Goal: Answer question/provide support: Share knowledge or assist other users

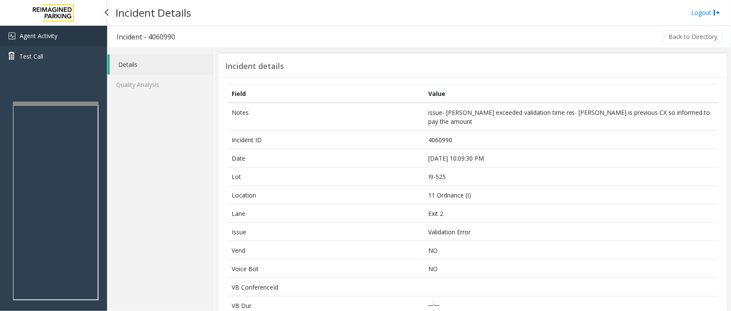
click at [80, 31] on link "Agent Activity" at bounding box center [53, 36] width 107 height 21
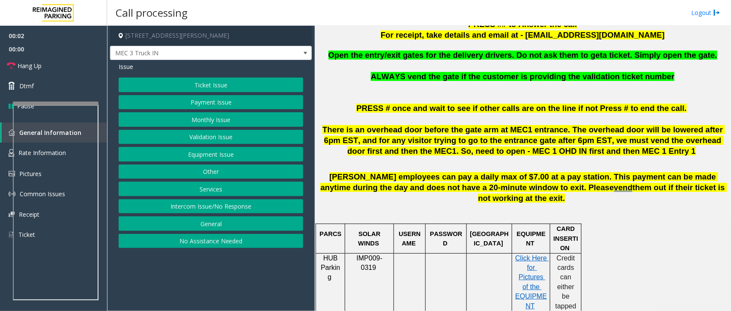
scroll to position [321, 0]
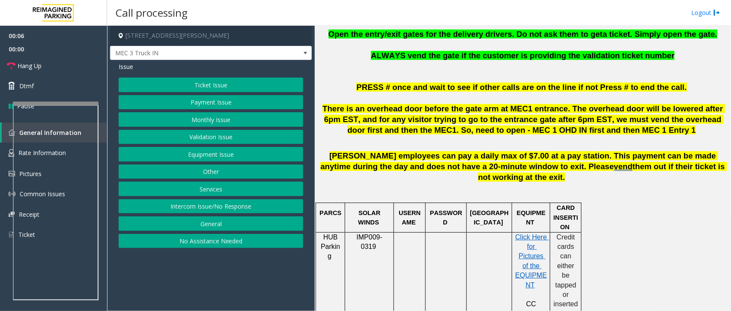
click at [232, 193] on button "Services" at bounding box center [211, 188] width 184 height 15
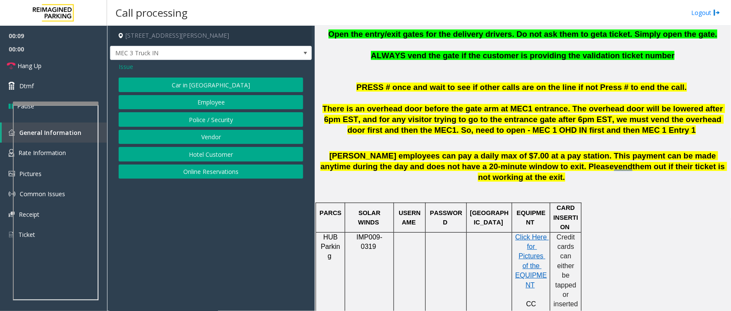
click at [122, 61] on div "Issue Car in Tow Employee Police / Security Vendor Hotel Customer Online Reserv…" at bounding box center [211, 121] width 202 height 123
click at [122, 63] on span "Issue" at bounding box center [126, 66] width 15 height 9
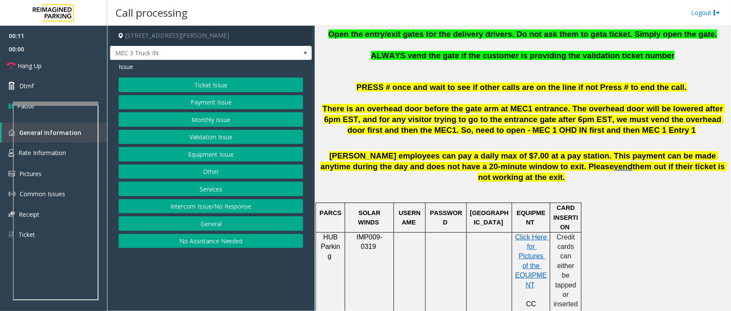
click at [227, 169] on button "Other" at bounding box center [211, 171] width 184 height 15
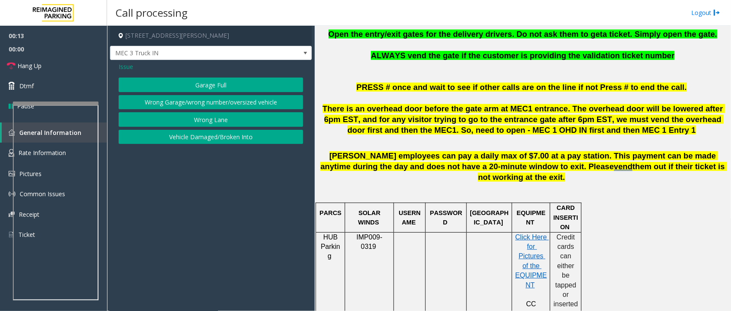
click at [120, 66] on span "Issue" at bounding box center [126, 66] width 15 height 9
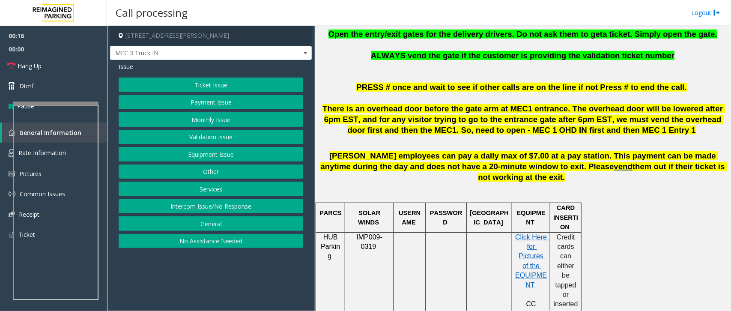
click at [187, 187] on button "Services" at bounding box center [211, 188] width 184 height 15
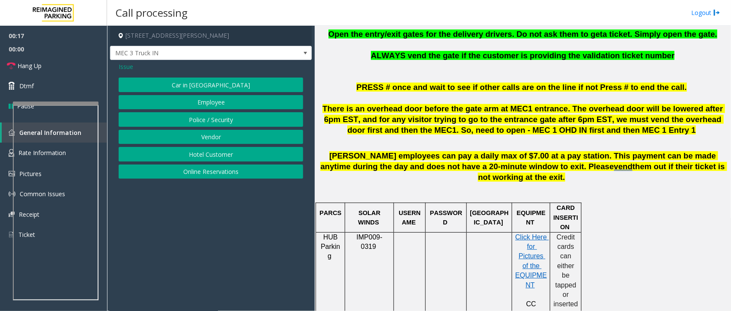
click at [194, 137] on button "Vendor" at bounding box center [211, 137] width 184 height 15
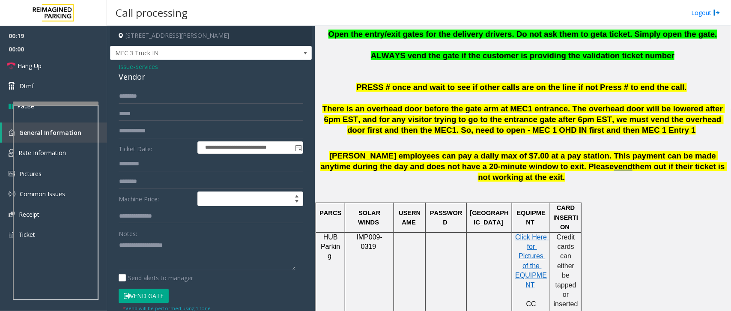
click at [155, 290] on button "Vend Gate" at bounding box center [144, 296] width 50 height 15
click at [356, 35] on span "Open the entry/exit gates for the delivery drivers. Do not ask them to get" at bounding box center [465, 34] width 274 height 9
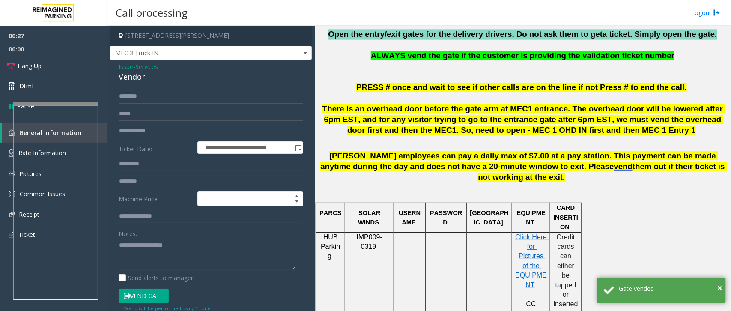
click at [356, 35] on span "Open the entry/exit gates for the delivery drivers. Do not ask them to get" at bounding box center [465, 34] width 274 height 9
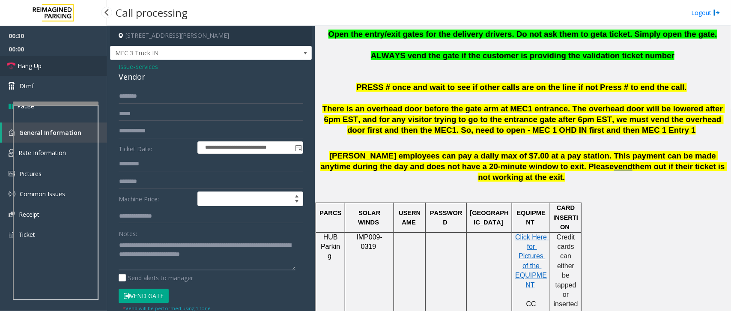
type textarea "**********"
click at [51, 71] on link "Hang Up" at bounding box center [53, 66] width 107 height 20
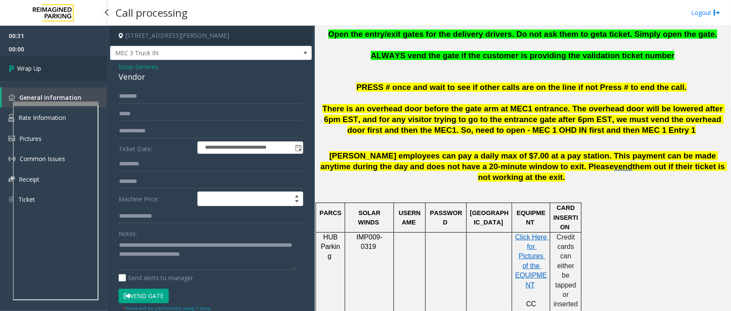
click at [51, 71] on link "Wrap Up" at bounding box center [53, 68] width 107 height 25
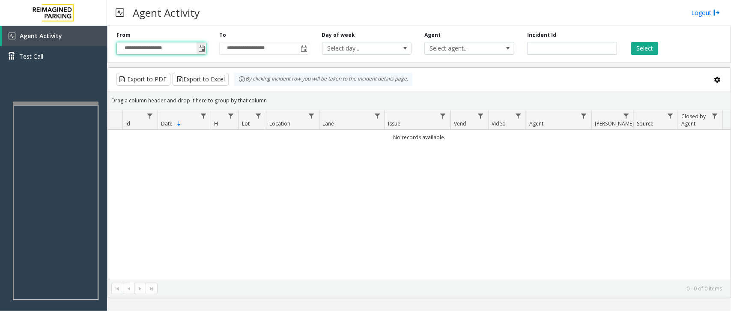
click at [196, 52] on input "**********" at bounding box center [161, 48] width 89 height 12
click at [202, 51] on span "Toggle popup" at bounding box center [201, 48] width 7 height 7
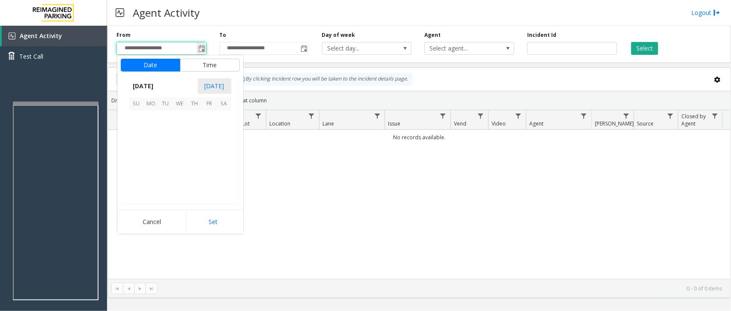
scroll to position [153454, 0]
click at [187, 141] on span "13" at bounding box center [180, 147] width 15 height 15
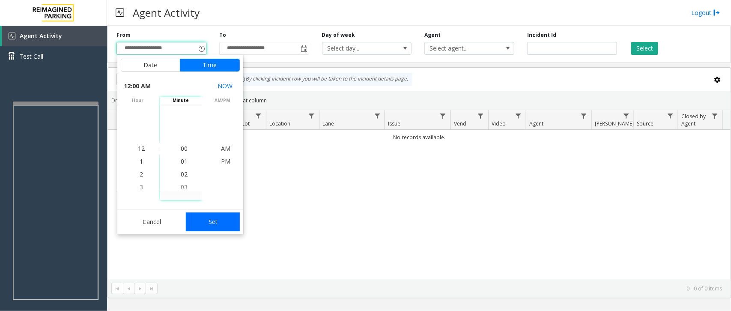
click at [233, 221] on button "Set" at bounding box center [213, 221] width 54 height 19
type input "**********"
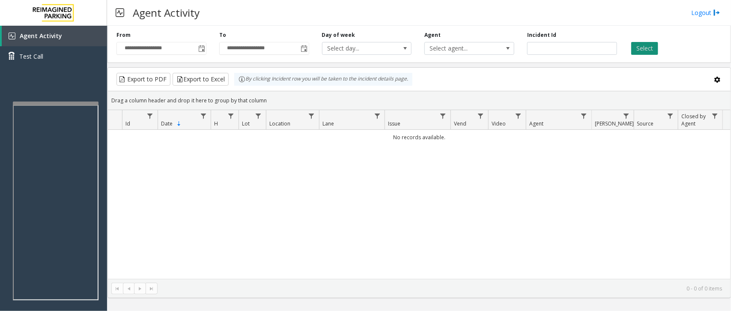
click at [650, 52] on button "Select" at bounding box center [644, 48] width 27 height 13
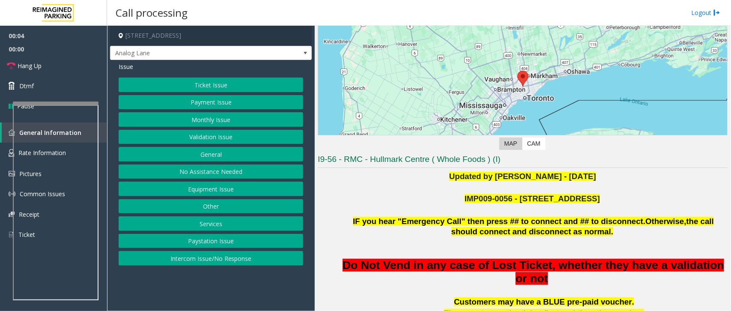
scroll to position [107, 0]
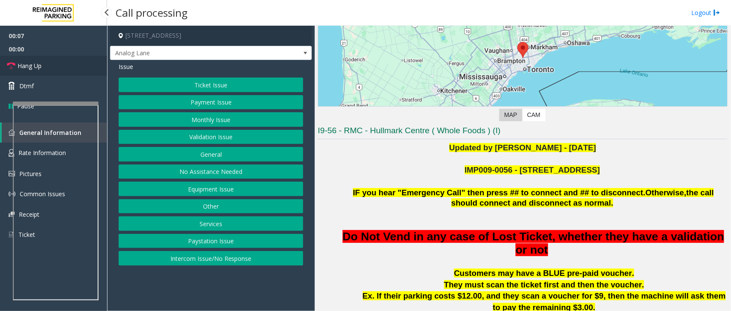
click at [27, 62] on span "Hang Up" at bounding box center [30, 65] width 24 height 9
click at [203, 176] on button "No Assistance Needed" at bounding box center [211, 171] width 184 height 15
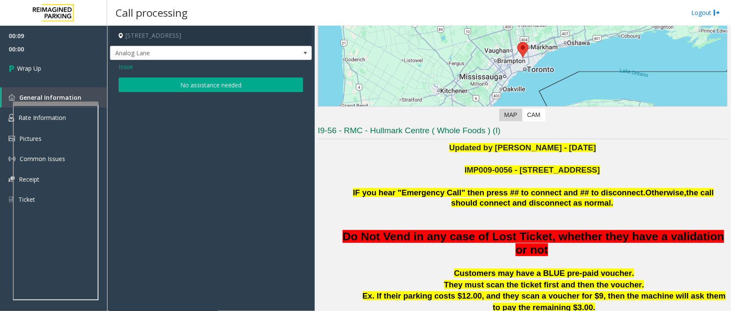
click at [187, 82] on button "No assistance needed" at bounding box center [211, 84] width 184 height 15
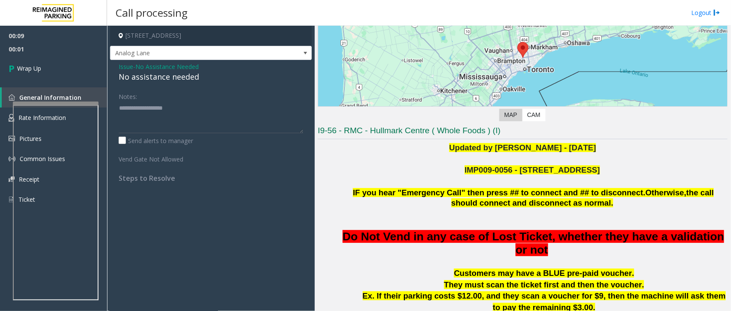
click at [149, 76] on div "No assistance needed" at bounding box center [211, 77] width 184 height 12
type textarea "**********"
click at [71, 74] on link "Wrap Up" at bounding box center [53, 68] width 107 height 25
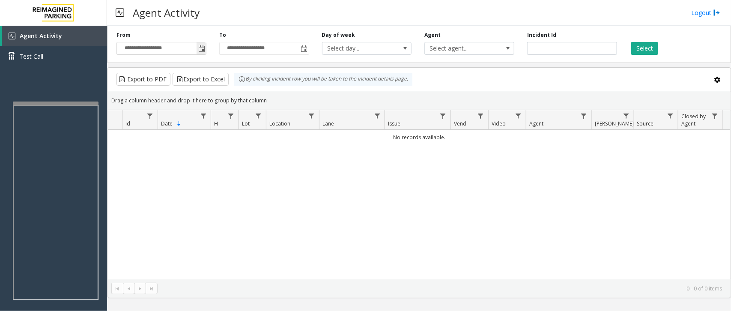
click at [205, 51] on span "Toggle popup" at bounding box center [201, 48] width 7 height 7
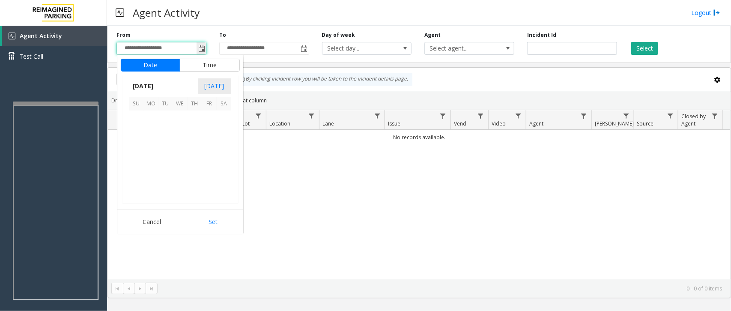
scroll to position [153454, 0]
click at [156, 140] on span "11" at bounding box center [151, 147] width 15 height 15
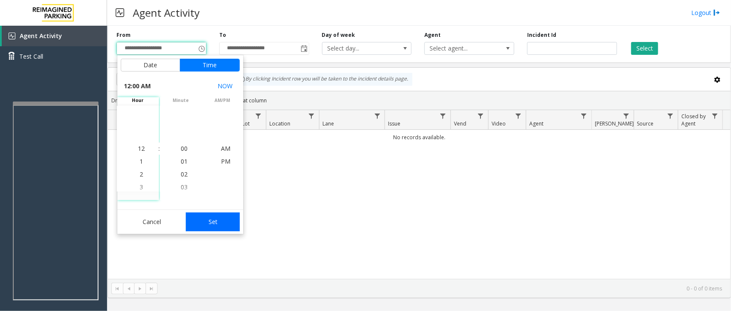
click at [235, 214] on button "Set" at bounding box center [213, 221] width 54 height 19
type input "**********"
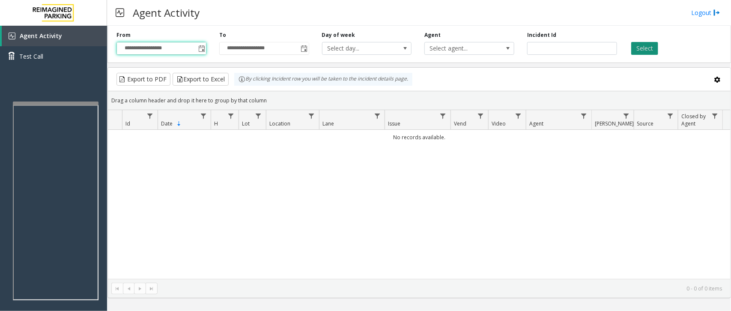
click at [636, 54] on button "Select" at bounding box center [644, 48] width 27 height 13
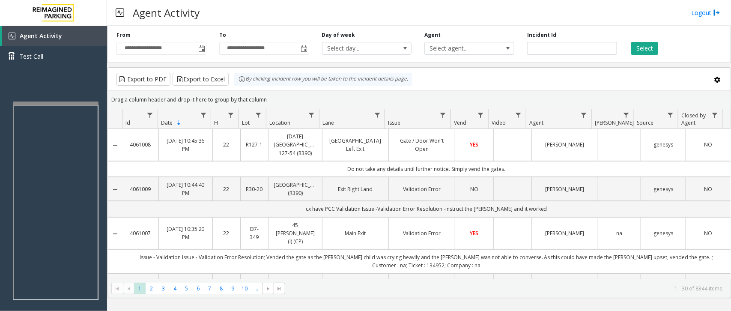
drag, startPoint x: 638, startPoint y: 45, endPoint x: 592, endPoint y: 26, distance: 49.7
click at [636, 44] on button "Select" at bounding box center [644, 48] width 27 height 13
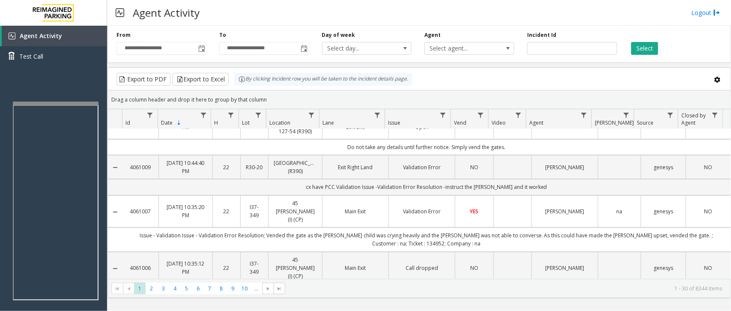
scroll to position [0, 0]
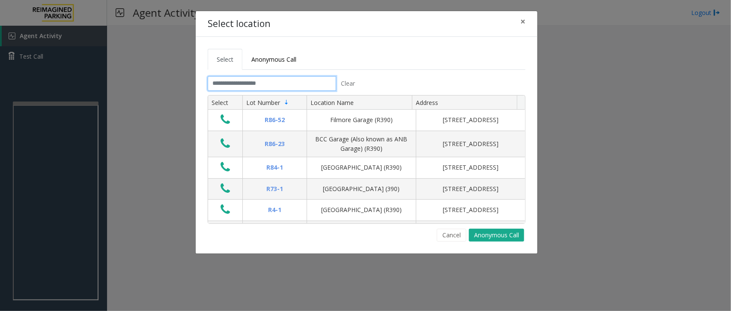
click at [313, 83] on input "text" at bounding box center [272, 83] width 128 height 15
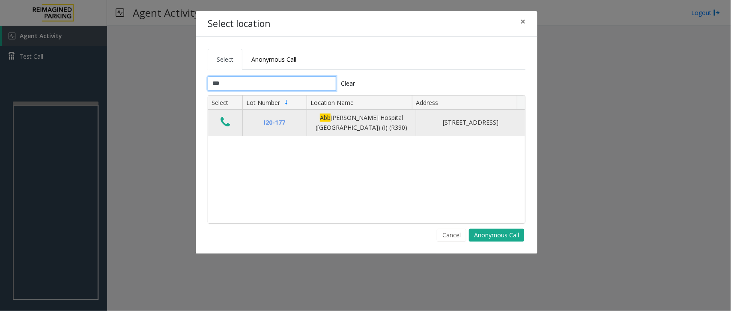
type input "***"
click at [225, 123] on icon "Data table" at bounding box center [224, 122] width 9 height 12
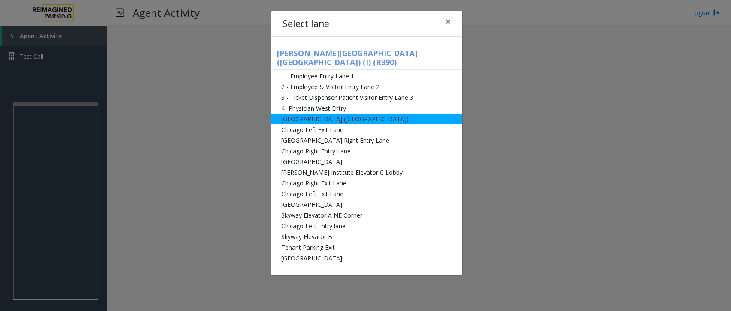
click at [333, 113] on li "[GEOGRAPHIC_DATA] ([GEOGRAPHIC_DATA])" at bounding box center [367, 118] width 192 height 11
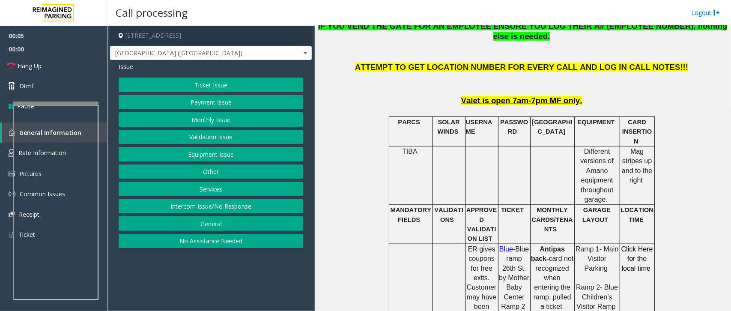
scroll to position [375, 0]
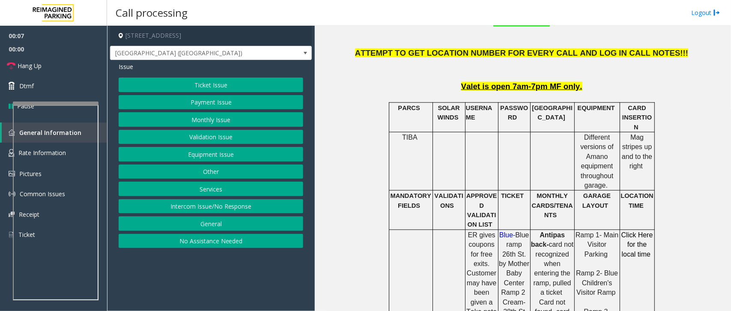
click at [256, 85] on button "Ticket Issue" at bounding box center [211, 84] width 184 height 15
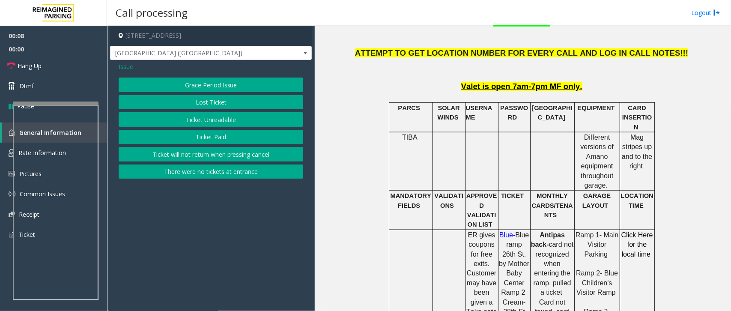
click at [244, 118] on button "Ticket Unreadable" at bounding box center [211, 119] width 184 height 15
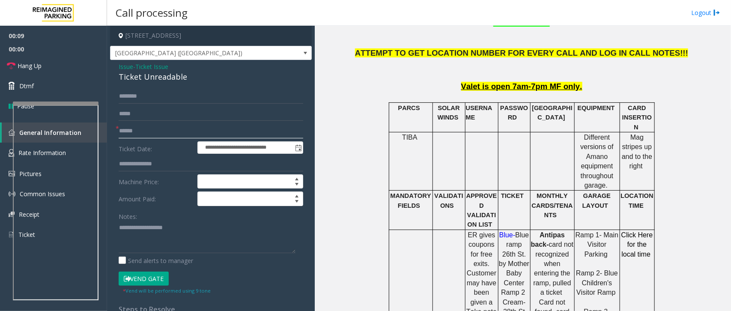
click at [172, 130] on input "text" at bounding box center [211, 131] width 184 height 15
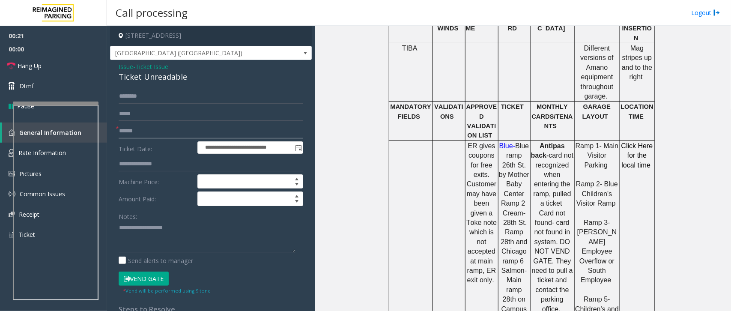
scroll to position [482, 0]
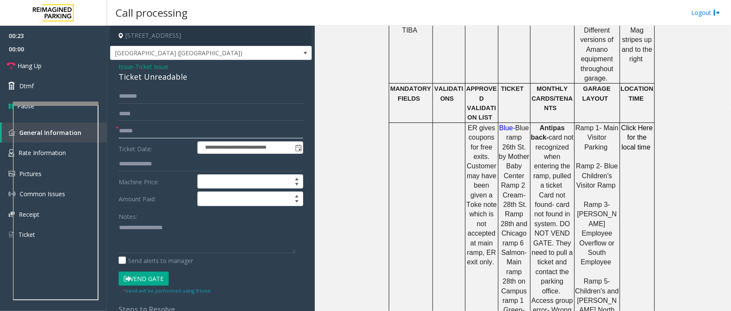
click at [145, 131] on input "text" at bounding box center [211, 131] width 184 height 15
drag, startPoint x: 116, startPoint y: 66, endPoint x: 195, endPoint y: 77, distance: 79.9
click at [195, 77] on div "**********" at bounding box center [211, 255] width 202 height 391
click at [180, 239] on textarea at bounding box center [207, 237] width 177 height 32
type textarea "**********"
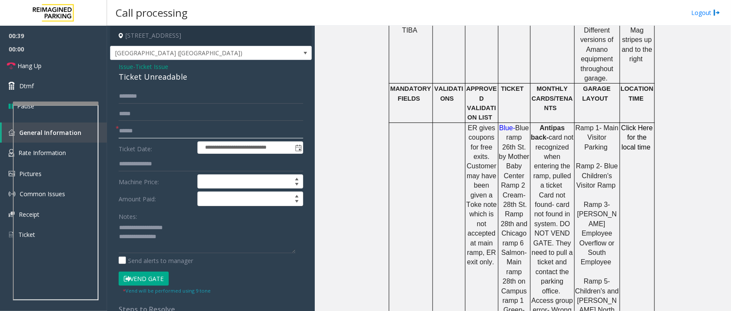
click at [140, 133] on input "text" at bounding box center [211, 131] width 184 height 15
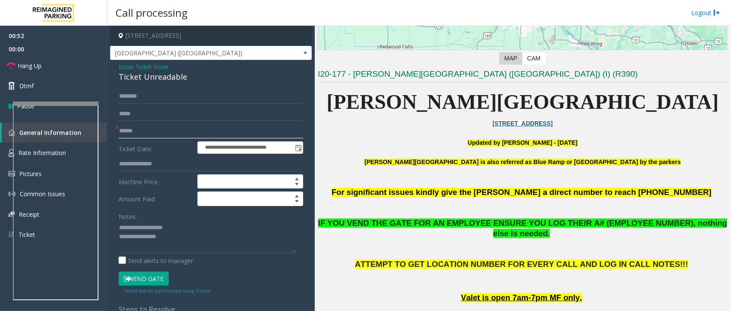
scroll to position [161, 0]
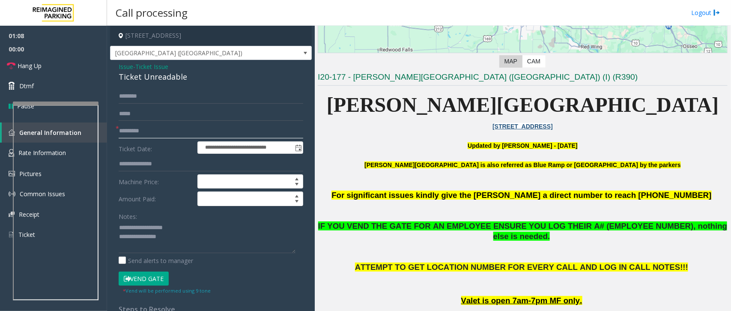
type input "*********"
click at [180, 247] on textarea at bounding box center [207, 237] width 177 height 32
click at [155, 285] on button "Vend Gate" at bounding box center [144, 278] width 50 height 15
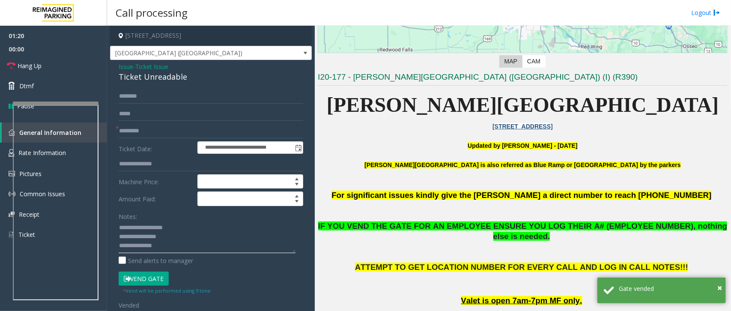
click at [168, 241] on textarea at bounding box center [207, 237] width 177 height 32
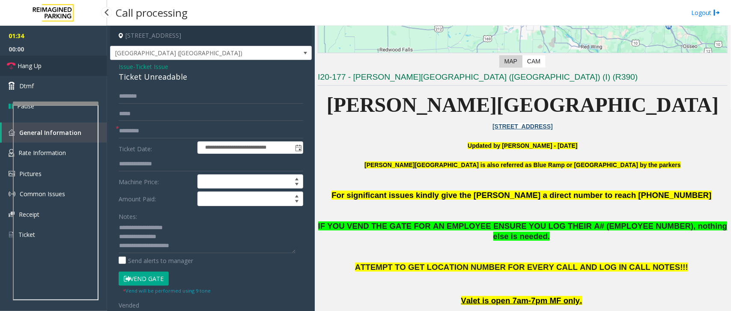
click at [29, 63] on span "Hang Up" at bounding box center [30, 65] width 24 height 9
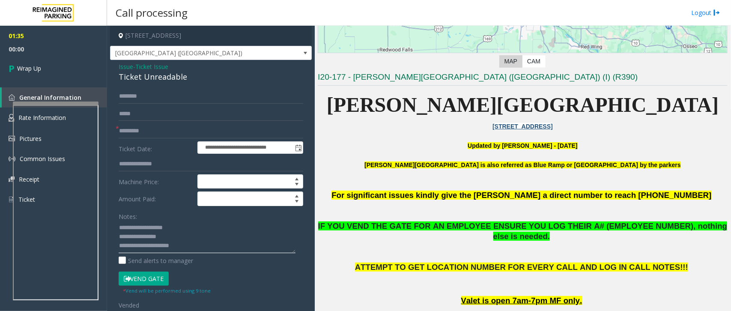
click at [199, 243] on textarea at bounding box center [207, 237] width 177 height 32
type textarea "**********"
click at [40, 67] on span "Wrap Up" at bounding box center [29, 68] width 24 height 9
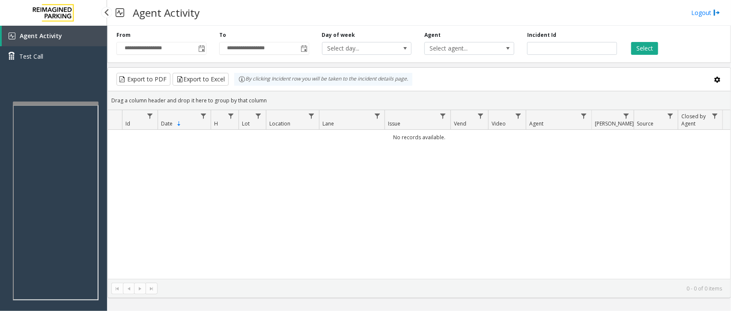
click at [74, 44] on link "Agent Activity" at bounding box center [54, 36] width 105 height 21
click at [198, 48] on span "Toggle popup" at bounding box center [201, 48] width 7 height 7
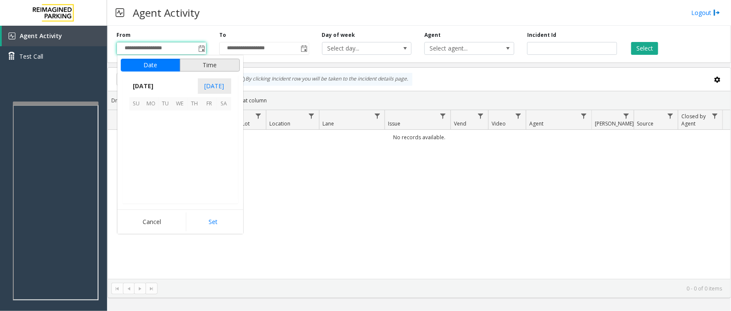
scroll to position [153454, 0]
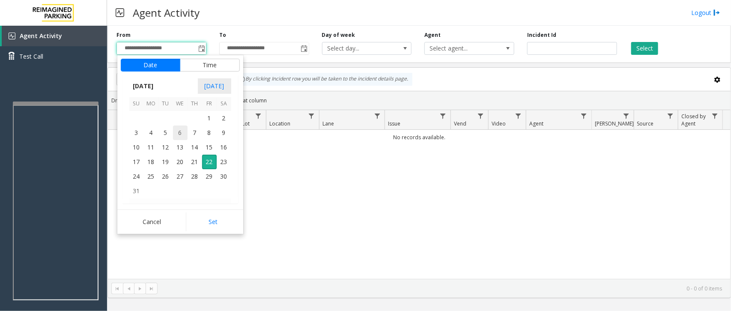
click at [174, 131] on span "6" at bounding box center [180, 132] width 15 height 15
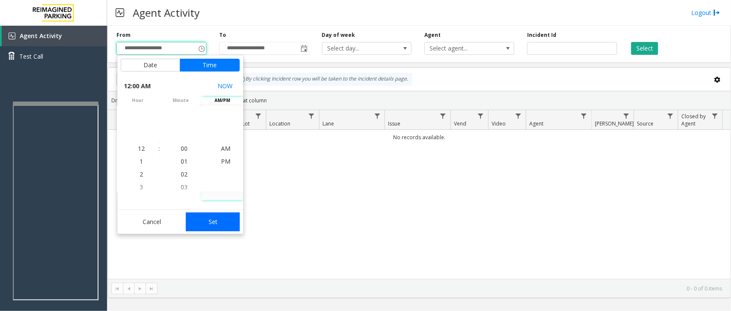
click at [210, 215] on button "Set" at bounding box center [213, 221] width 54 height 19
type input "**********"
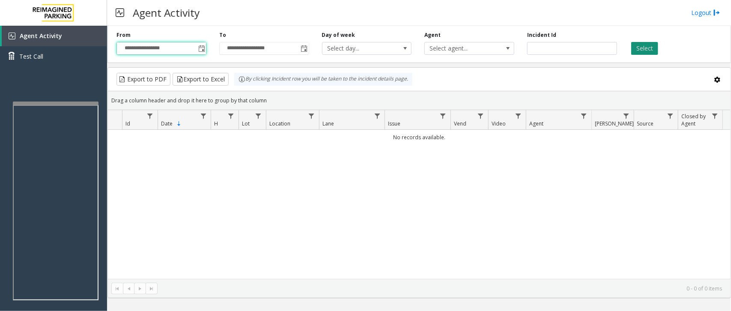
click at [636, 45] on button "Select" at bounding box center [644, 48] width 27 height 13
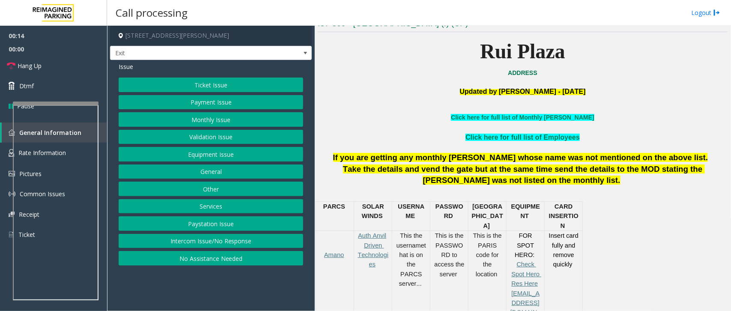
scroll to position [268, 0]
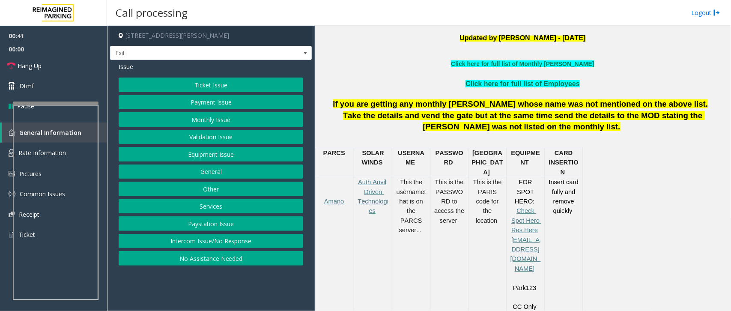
click at [223, 241] on button "Intercom Issue/No Response" at bounding box center [211, 241] width 184 height 15
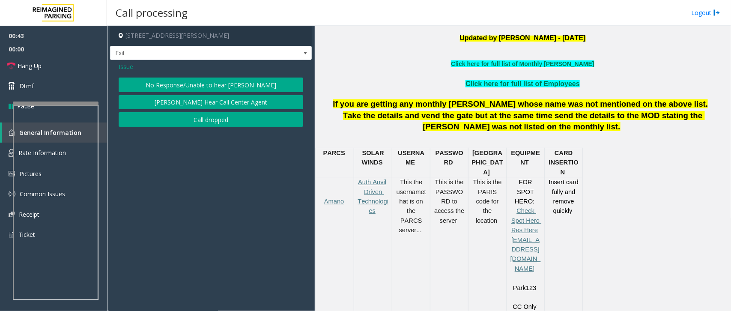
click at [132, 67] on span "Issue" at bounding box center [126, 66] width 15 height 9
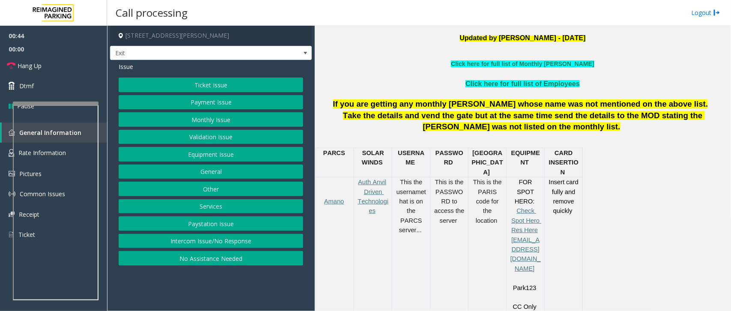
click at [234, 154] on button "Equipment Issue" at bounding box center [211, 154] width 184 height 15
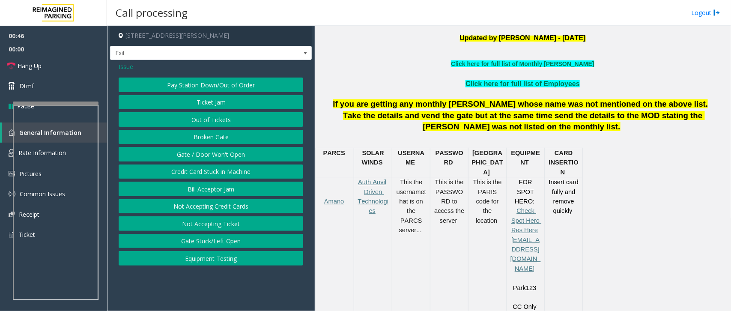
click at [195, 152] on button "Gate / Door Won't Open" at bounding box center [211, 154] width 184 height 15
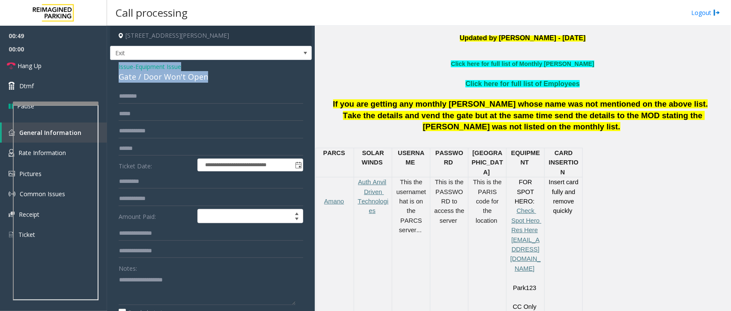
drag, startPoint x: 117, startPoint y: 65, endPoint x: 232, endPoint y: 91, distance: 117.5
click at [232, 91] on div "**********" at bounding box center [211, 272] width 202 height 425
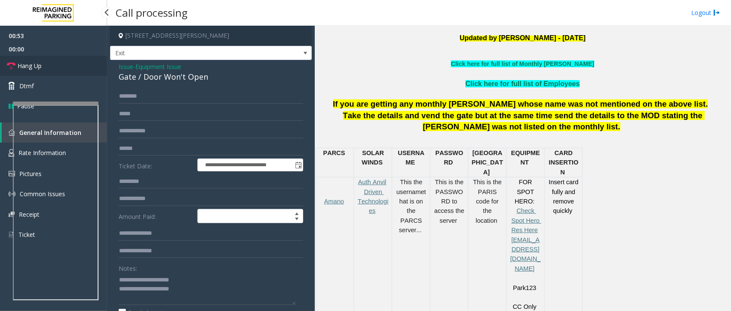
click at [46, 63] on link "Hang Up" at bounding box center [53, 66] width 107 height 20
click at [207, 293] on textarea at bounding box center [207, 289] width 177 height 32
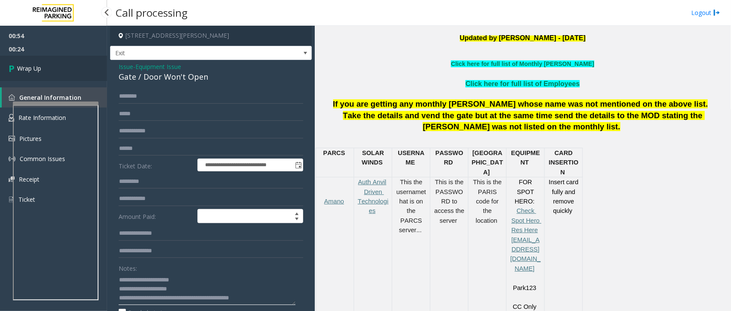
type textarea "**********"
click at [46, 67] on link "Wrap Up" at bounding box center [53, 68] width 107 height 25
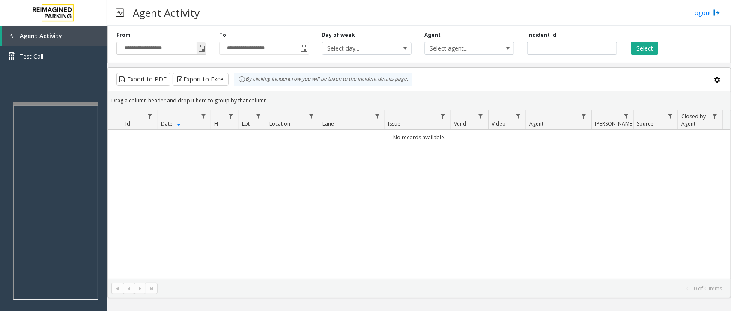
click at [198, 49] on span "Toggle popup" at bounding box center [201, 48] width 7 height 7
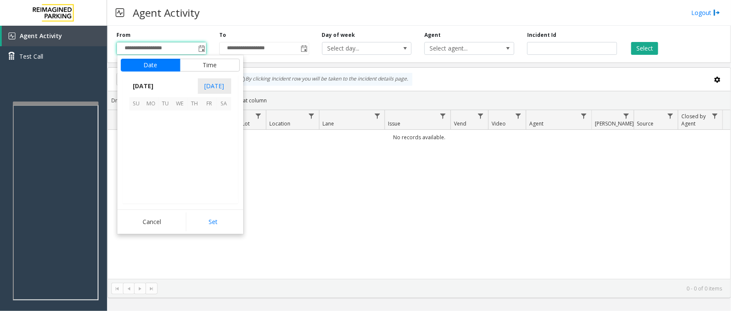
scroll to position [153454, 0]
click at [196, 146] on span "14" at bounding box center [194, 147] width 15 height 15
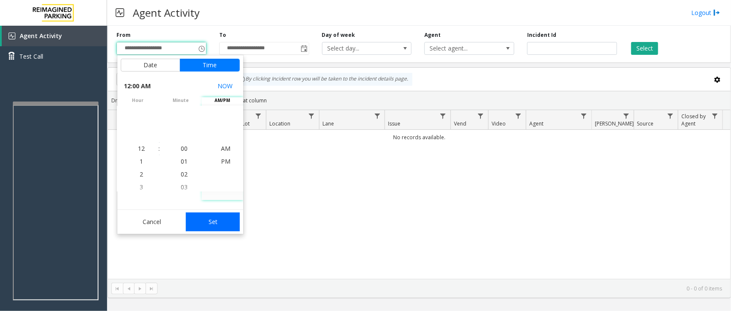
click at [217, 218] on button "Set" at bounding box center [213, 221] width 54 height 19
type input "**********"
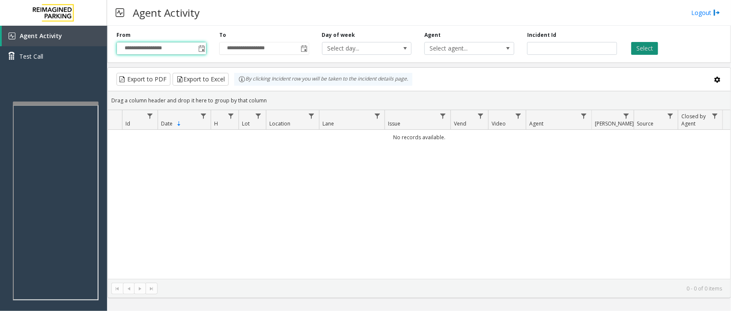
click at [649, 48] on button "Select" at bounding box center [644, 48] width 27 height 13
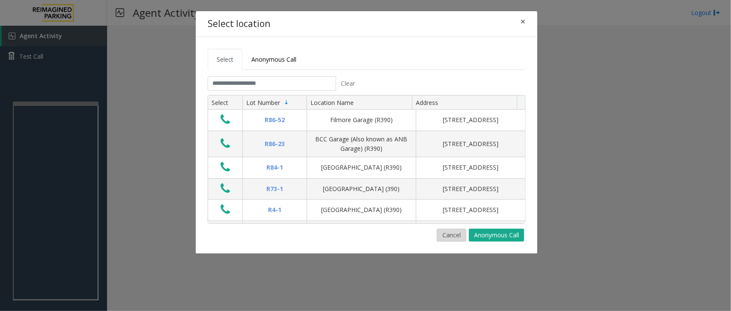
click at [450, 232] on button "Cancel" at bounding box center [452, 235] width 30 height 13
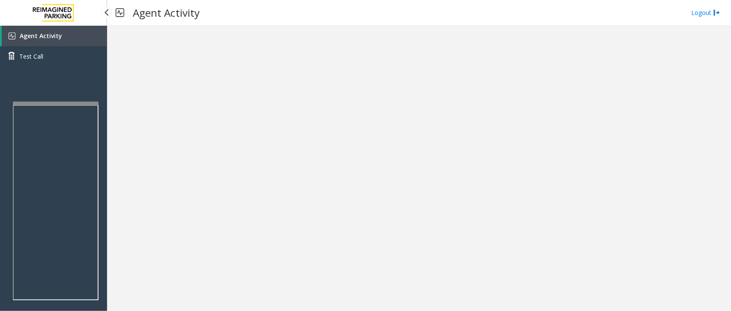
click at [68, 38] on link "Agent Activity" at bounding box center [54, 36] width 105 height 21
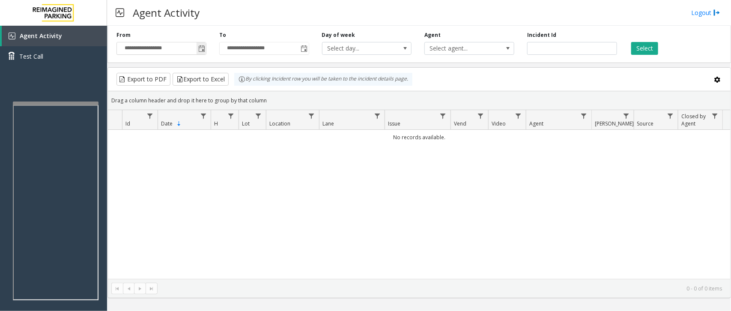
click at [199, 52] on span "Toggle popup" at bounding box center [201, 48] width 7 height 7
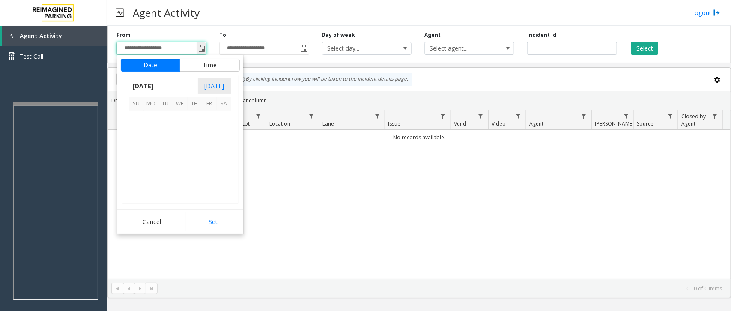
scroll to position [153454, 0]
click at [204, 131] on span "8" at bounding box center [209, 132] width 15 height 15
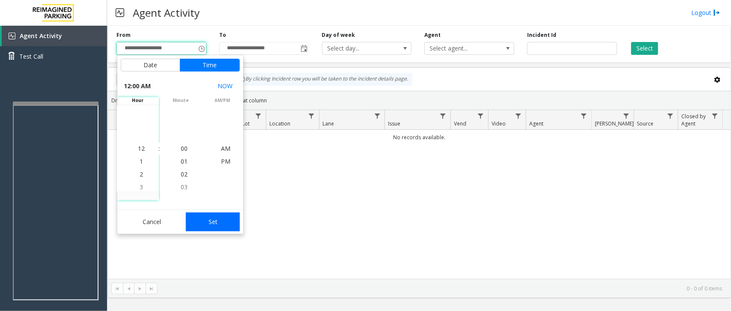
click at [210, 226] on button "Set" at bounding box center [213, 221] width 54 height 19
type input "**********"
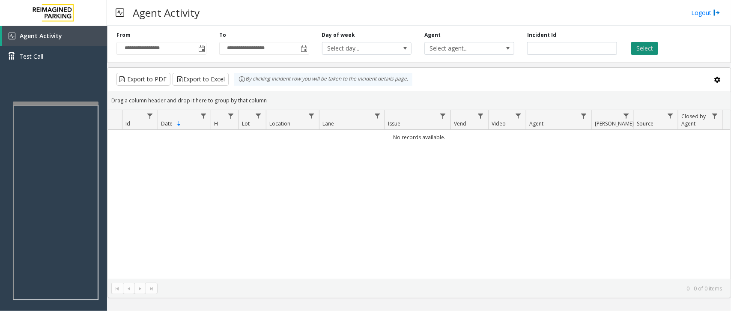
click at [633, 48] on button "Select" at bounding box center [644, 48] width 27 height 13
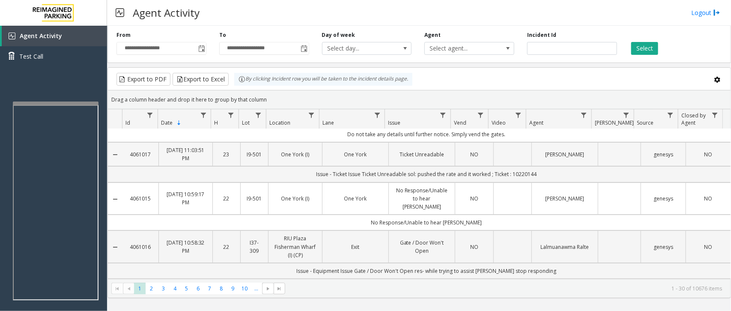
scroll to position [54, 0]
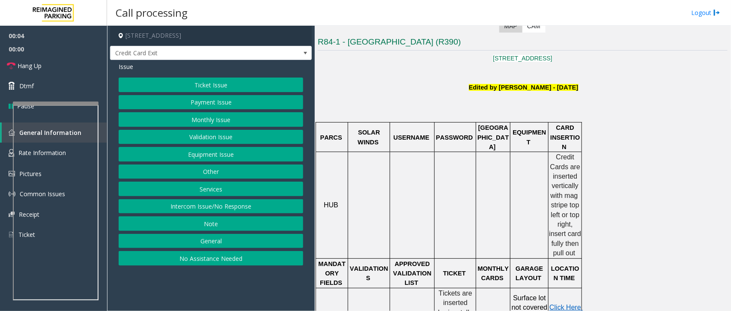
scroll to position [214, 0]
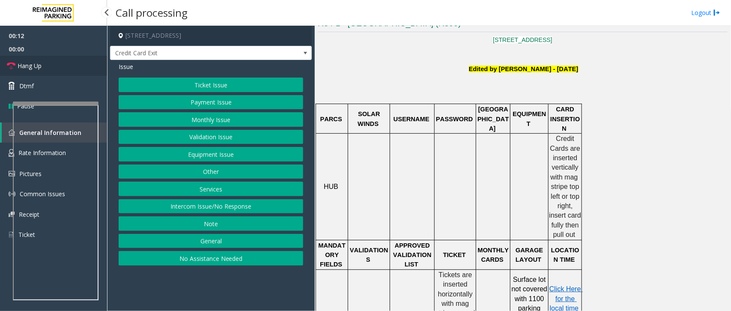
click at [50, 61] on link "Hang Up" at bounding box center [53, 66] width 107 height 20
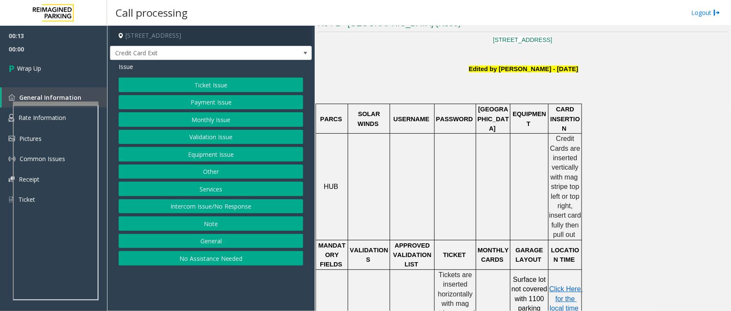
click at [235, 256] on button "No Assistance Needed" at bounding box center [211, 258] width 184 height 15
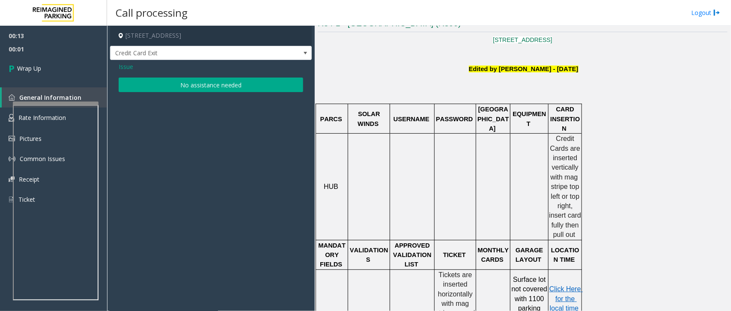
click at [218, 80] on button "No assistance needed" at bounding box center [211, 84] width 184 height 15
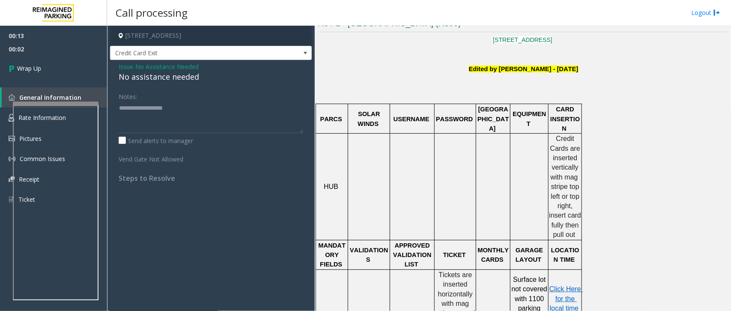
click at [181, 78] on div "No assistance needed" at bounding box center [211, 77] width 184 height 12
click at [180, 77] on div "No assistance needed" at bounding box center [211, 77] width 184 height 12
type textarea "**********"
click at [38, 69] on span "Wrap Up" at bounding box center [29, 68] width 24 height 9
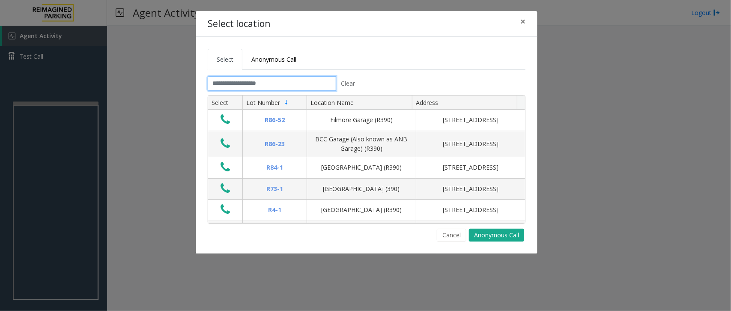
click at [281, 83] on input "text" at bounding box center [272, 83] width 128 height 15
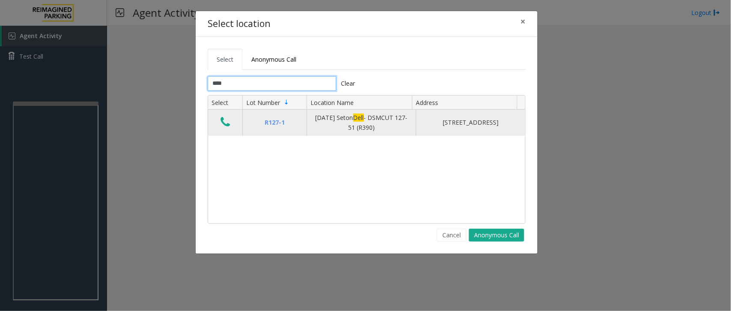
type input "****"
click at [223, 123] on icon "Data table" at bounding box center [224, 122] width 9 height 12
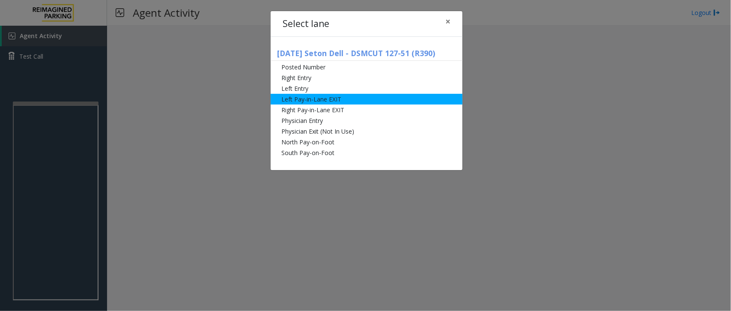
click at [303, 103] on li "Left Pay-in-Lane EXIT" at bounding box center [367, 99] width 192 height 11
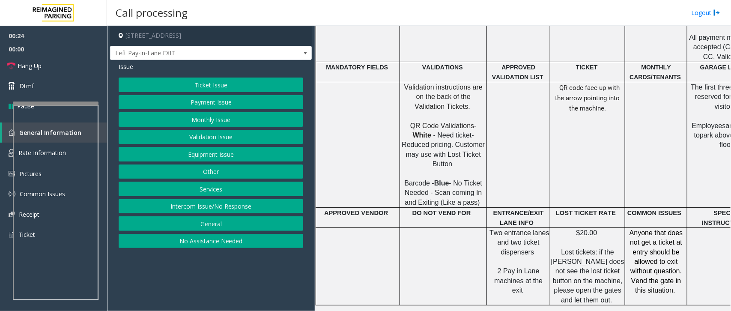
scroll to position [482, 0]
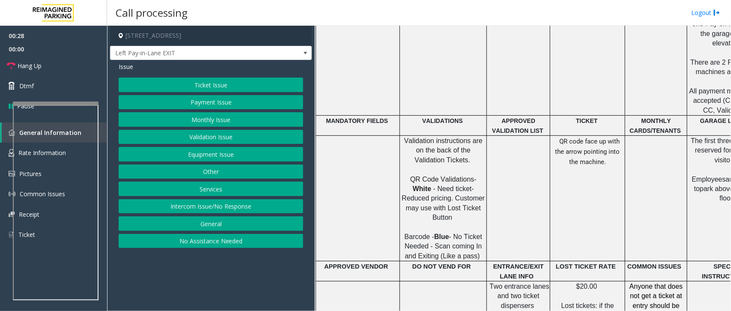
click at [232, 87] on button "Ticket Issue" at bounding box center [211, 84] width 184 height 15
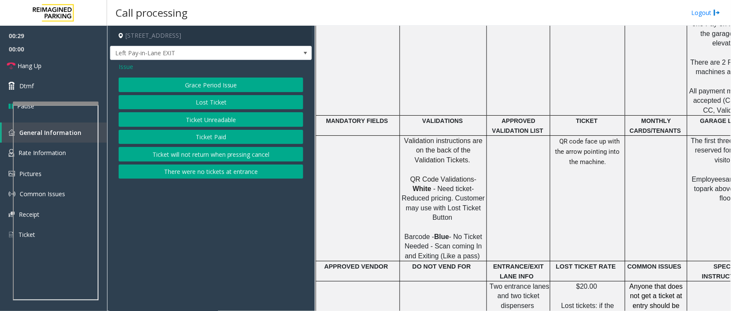
click at [224, 118] on button "Ticket Unreadable" at bounding box center [211, 119] width 184 height 15
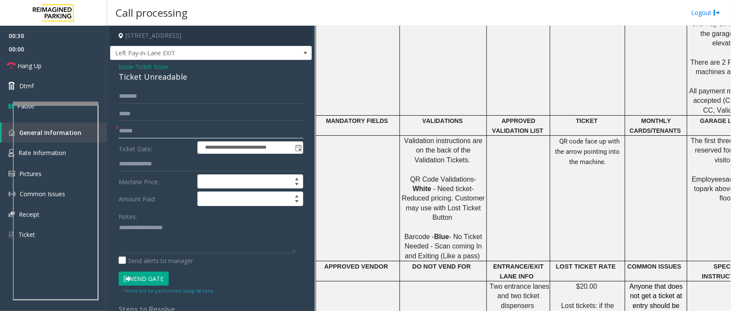
click at [193, 131] on input "text" at bounding box center [211, 131] width 184 height 15
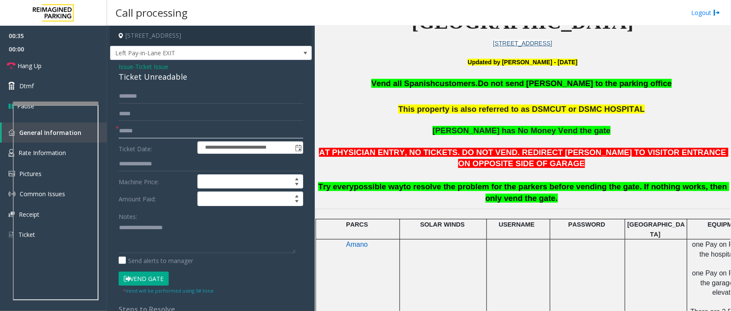
scroll to position [214, 0]
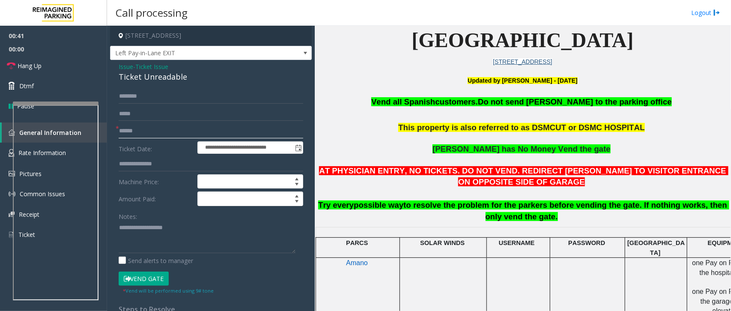
click at [153, 131] on input "text" at bounding box center [211, 131] width 184 height 15
drag, startPoint x: 116, startPoint y: 67, endPoint x: 190, endPoint y: 77, distance: 74.4
click at [190, 77] on div "**********" at bounding box center [211, 251] width 202 height 382
click at [175, 238] on textarea at bounding box center [207, 237] width 177 height 32
click at [31, 65] on span "Hang Up" at bounding box center [30, 65] width 24 height 9
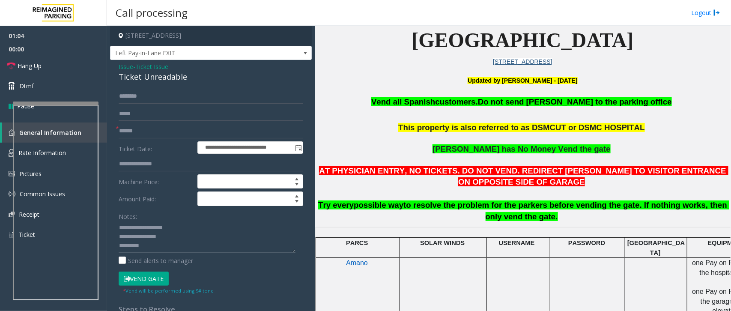
click at [158, 244] on textarea at bounding box center [207, 237] width 177 height 32
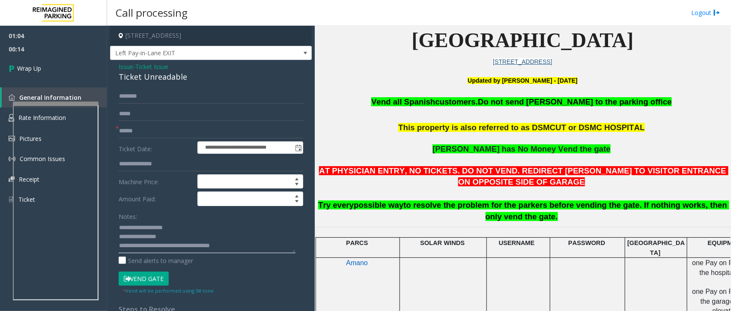
type textarea "**********"
click at [128, 129] on input "text" at bounding box center [211, 131] width 184 height 15
type input "**"
click at [41, 63] on link "Wrap Up" at bounding box center [53, 68] width 107 height 25
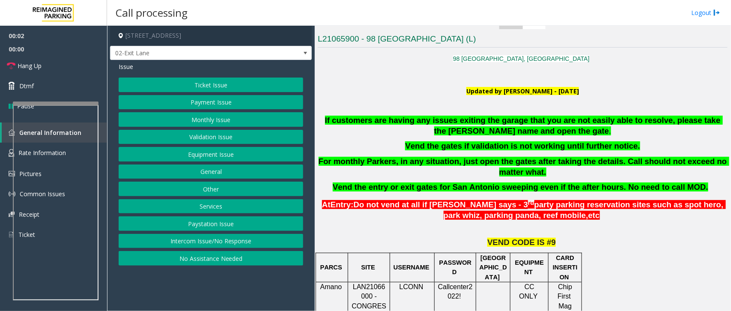
scroll to position [214, 0]
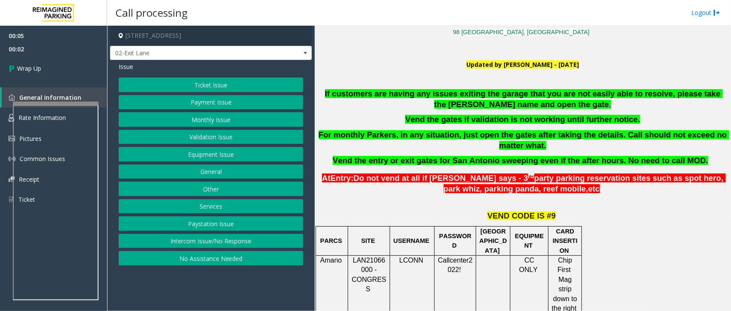
drag, startPoint x: 161, startPoint y: 243, endPoint x: 164, endPoint y: 206, distance: 36.9
click at [161, 243] on button "Intercom Issue/No Response" at bounding box center [211, 241] width 184 height 15
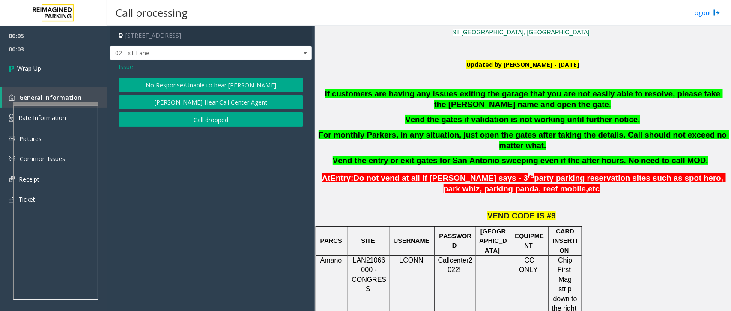
click at [156, 120] on button "Call dropped" at bounding box center [211, 119] width 184 height 15
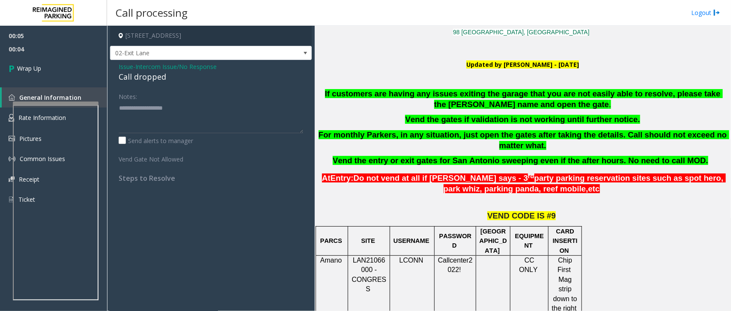
click at [150, 86] on div "Issue - Intercom Issue/No Response Call dropped Notes: Send alerts to manager V…" at bounding box center [211, 125] width 202 height 131
click at [152, 78] on div "Call dropped" at bounding box center [211, 77] width 184 height 12
click at [153, 78] on div "Call dropped" at bounding box center [211, 77] width 184 height 12
type textarea "**********"
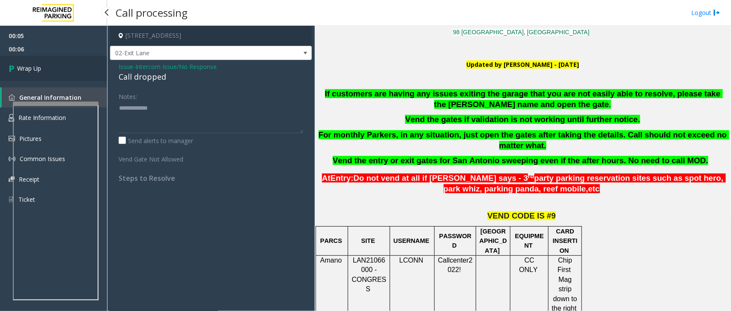
click at [52, 73] on link "Wrap Up" at bounding box center [53, 68] width 107 height 25
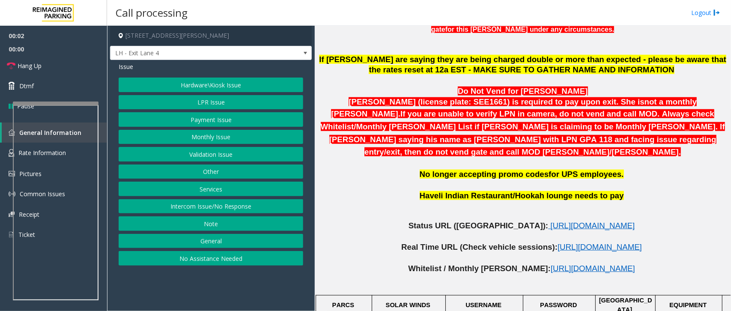
scroll to position [375, 0]
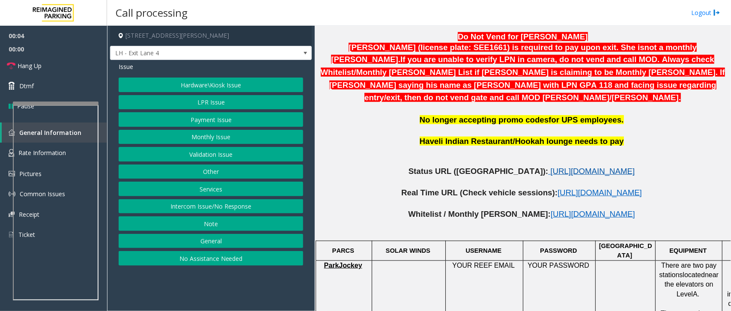
click at [550, 167] on span "[URL][DOMAIN_NAME]" at bounding box center [592, 171] width 84 height 9
click at [221, 190] on button "Services" at bounding box center [211, 188] width 184 height 15
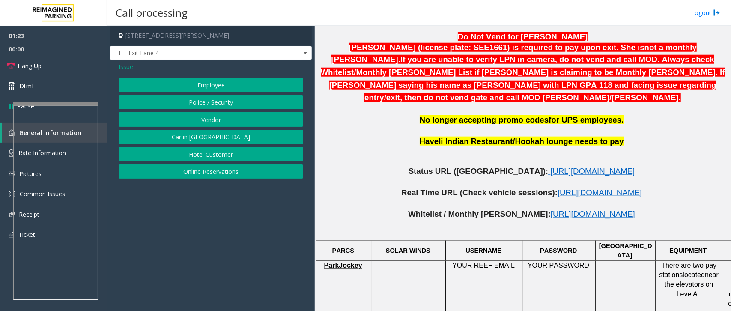
click at [223, 173] on button "Online Reservations" at bounding box center [211, 171] width 184 height 15
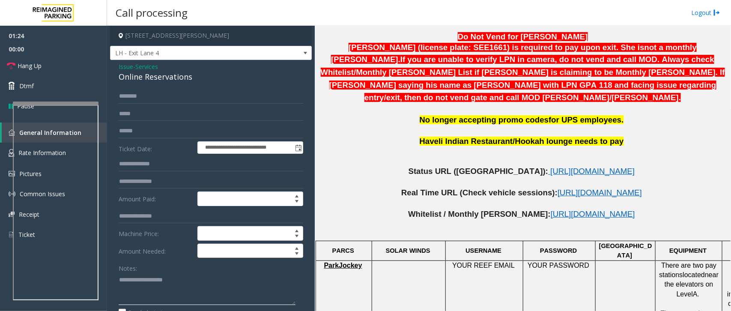
click at [155, 281] on textarea at bounding box center [207, 289] width 177 height 32
click at [157, 183] on input "text" at bounding box center [211, 181] width 184 height 15
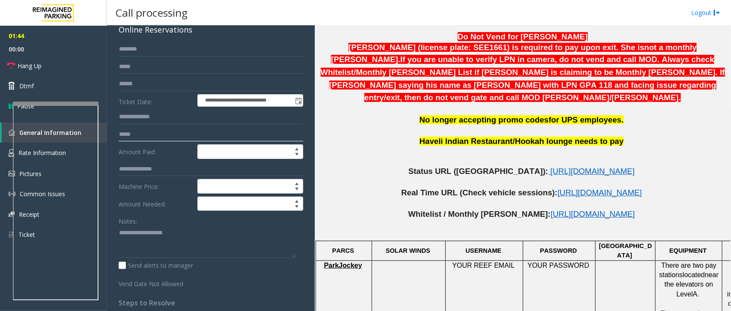
scroll to position [101, 0]
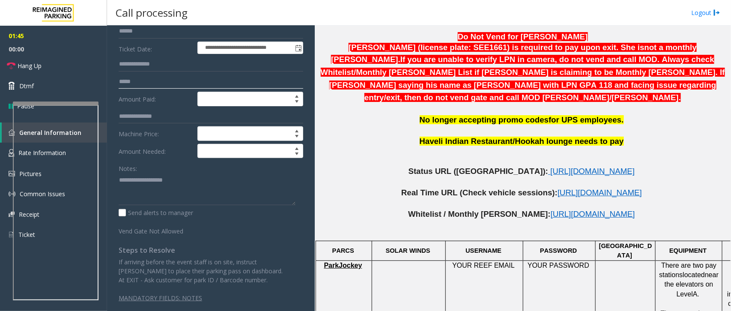
type input "*****"
click at [137, 191] on textarea at bounding box center [207, 189] width 177 height 32
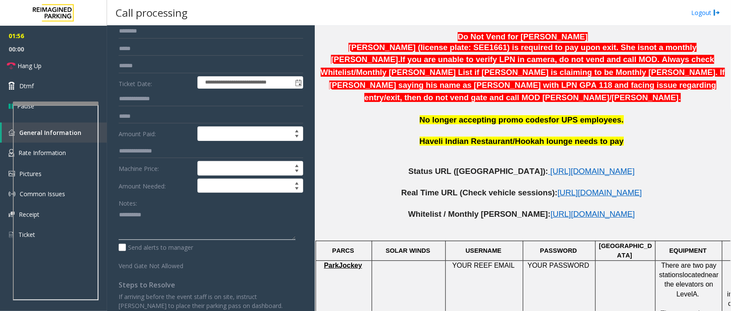
scroll to position [0, 0]
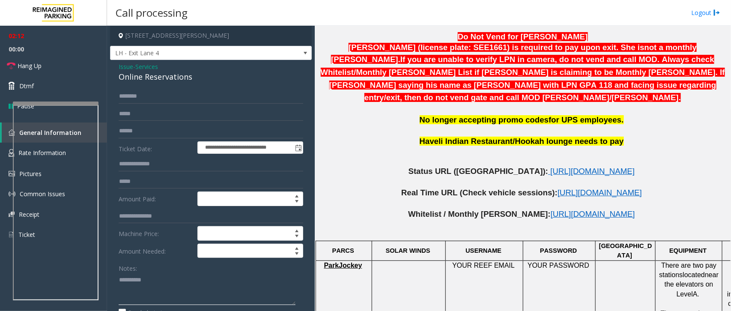
click at [167, 285] on textarea at bounding box center [207, 289] width 177 height 32
click at [163, 283] on textarea at bounding box center [207, 289] width 177 height 32
type textarea "**********"
click at [154, 98] on input "text" at bounding box center [211, 96] width 184 height 15
type input "****"
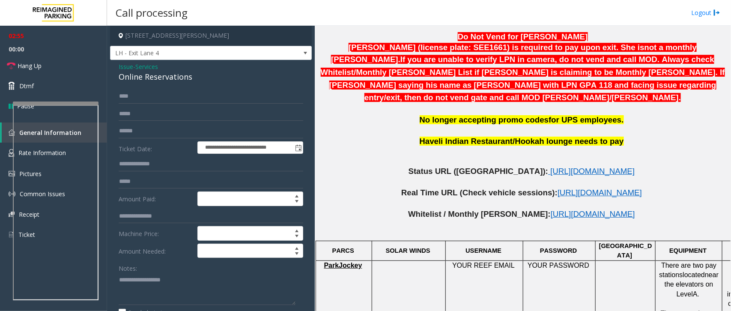
click at [182, 271] on div "Notes:" at bounding box center [211, 283] width 184 height 44
click at [183, 283] on textarea at bounding box center [207, 289] width 177 height 32
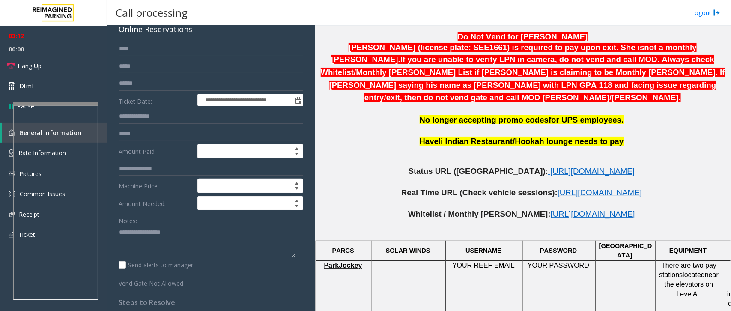
scroll to position [47, 0]
click at [118, 231] on div "**********" at bounding box center [210, 198] width 197 height 313
click at [120, 231] on textarea at bounding box center [207, 242] width 177 height 32
click at [22, 65] on span "Hang Up" at bounding box center [30, 65] width 24 height 9
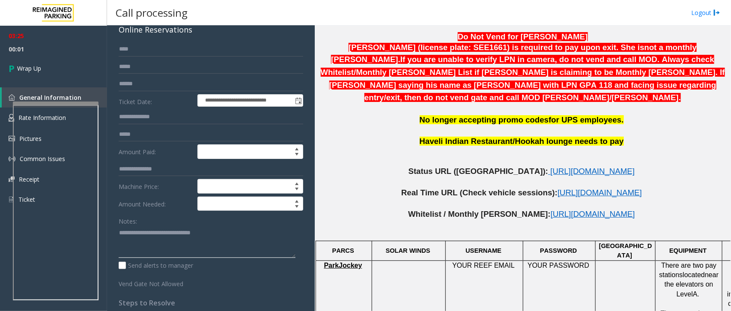
click at [153, 235] on textarea at bounding box center [207, 242] width 177 height 32
type textarea "**********"
click at [45, 68] on link "Wrap Up" at bounding box center [53, 68] width 107 height 25
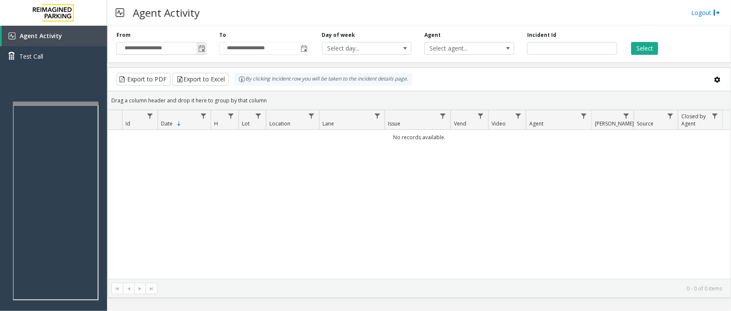
click at [202, 52] on span "Toggle popup" at bounding box center [201, 48] width 7 height 7
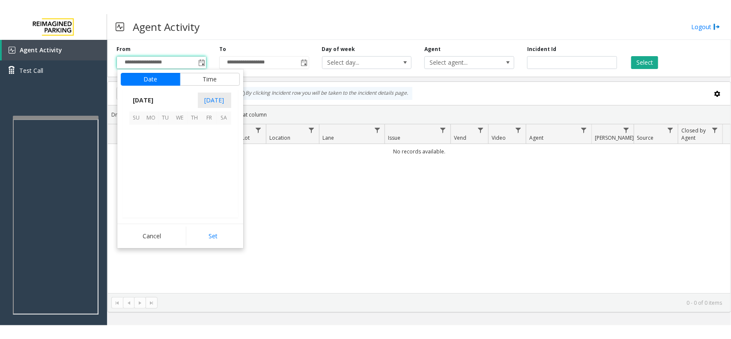
scroll to position [153454, 0]
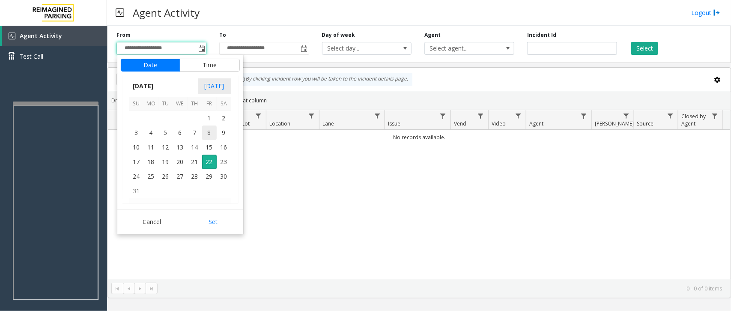
click at [211, 131] on span "8" at bounding box center [209, 132] width 15 height 15
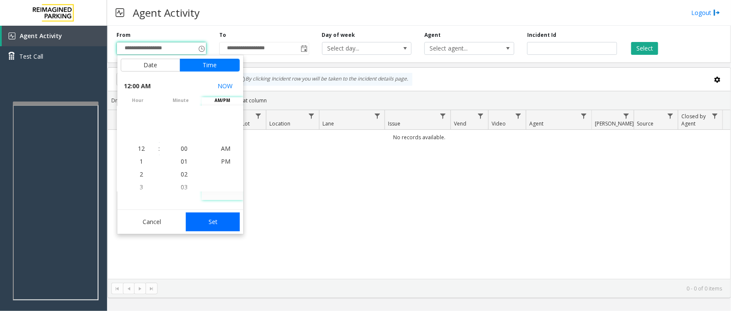
click at [219, 225] on button "Set" at bounding box center [213, 221] width 54 height 19
type input "**********"
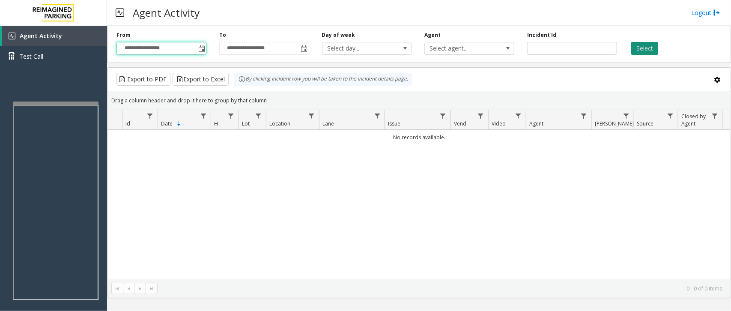
click at [642, 51] on button "Select" at bounding box center [644, 48] width 27 height 13
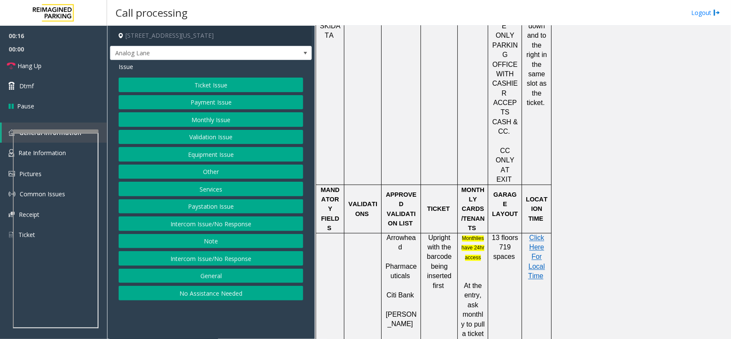
scroll to position [589, 0]
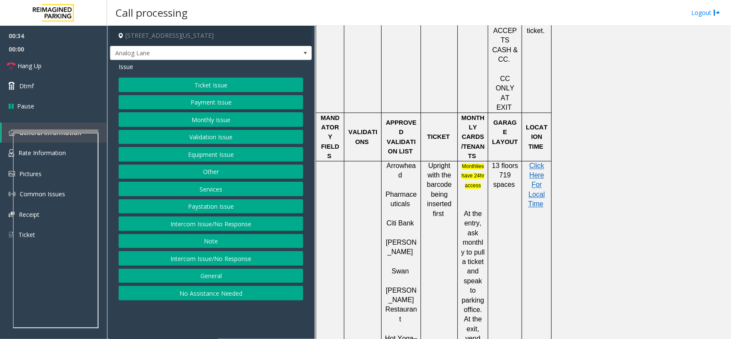
click at [215, 135] on button "Validation Issue" at bounding box center [211, 137] width 184 height 15
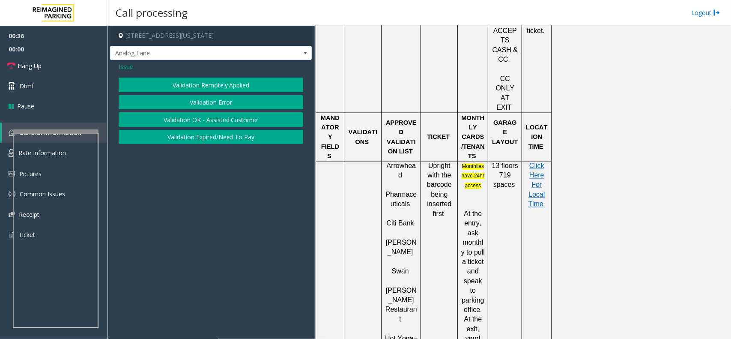
click at [213, 105] on button "Validation Error" at bounding box center [211, 102] width 184 height 15
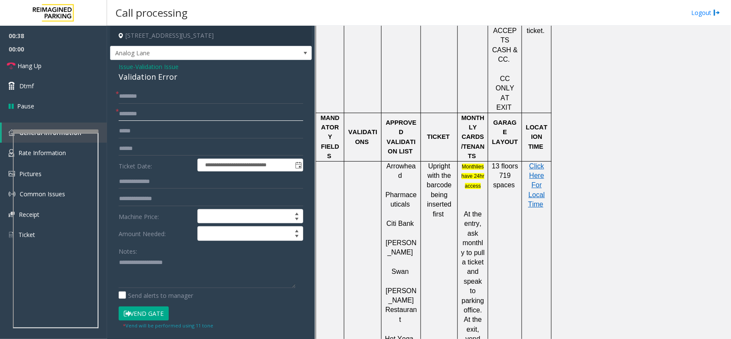
click at [142, 116] on input "text" at bounding box center [211, 114] width 184 height 15
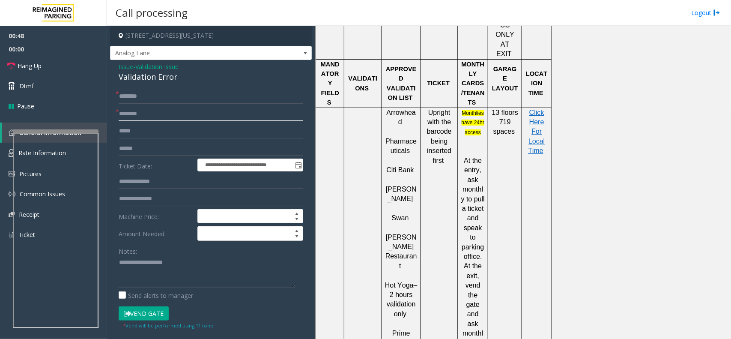
click at [202, 116] on input "text" at bounding box center [211, 114] width 184 height 15
type input "********"
click at [535, 109] on span "Click Here For Local Time" at bounding box center [536, 132] width 17 height 46
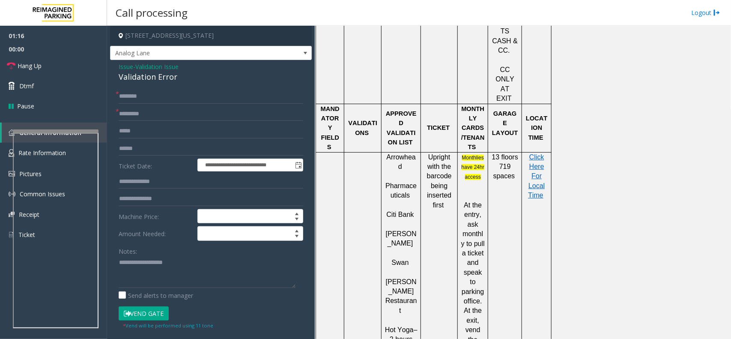
scroll to position [589, 0]
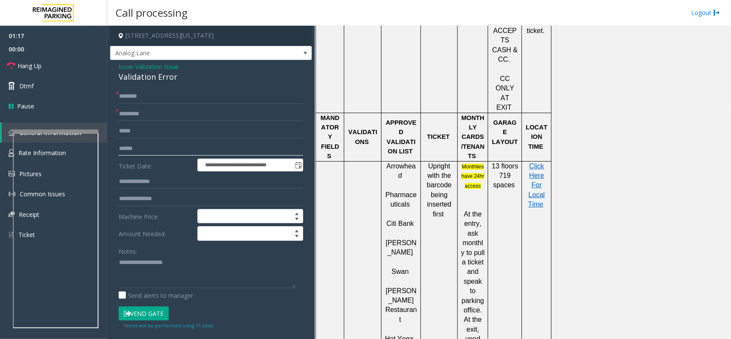
click at [133, 145] on input "text" at bounding box center [211, 148] width 184 height 15
click at [155, 150] on input "text" at bounding box center [211, 148] width 184 height 15
type input "**"
click at [161, 183] on input "text" at bounding box center [211, 181] width 184 height 15
click at [155, 184] on input "text" at bounding box center [211, 181] width 184 height 15
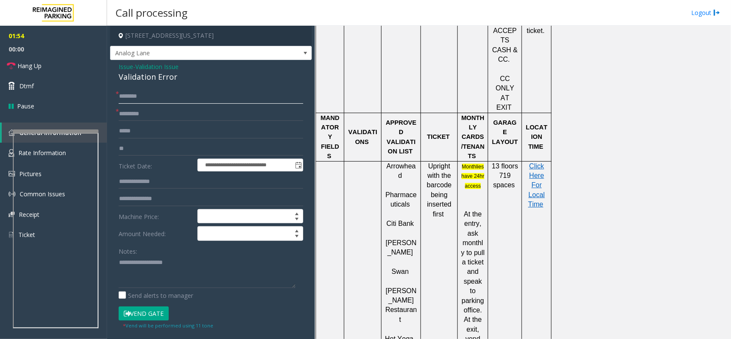
click at [144, 93] on input "text" at bounding box center [211, 96] width 184 height 15
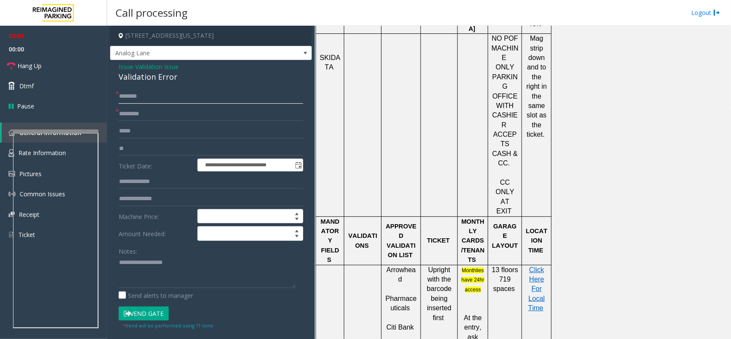
scroll to position [482, 0]
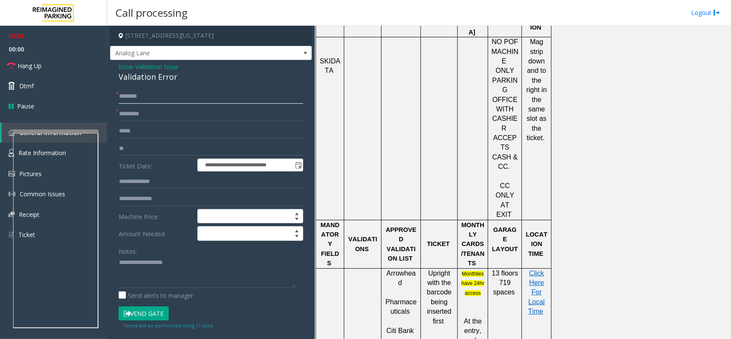
click at [174, 95] on input "text" at bounding box center [211, 96] width 184 height 15
type input "*"
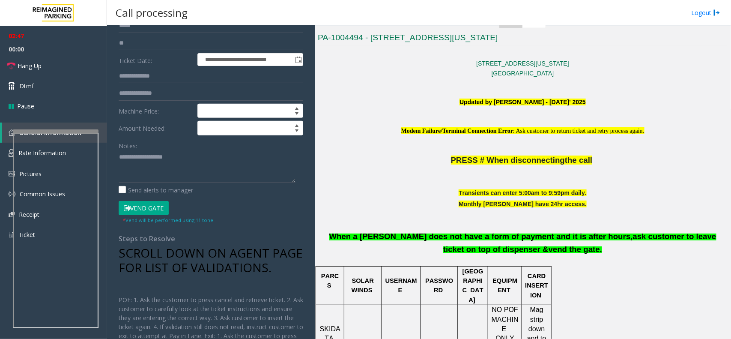
scroll to position [107, 0]
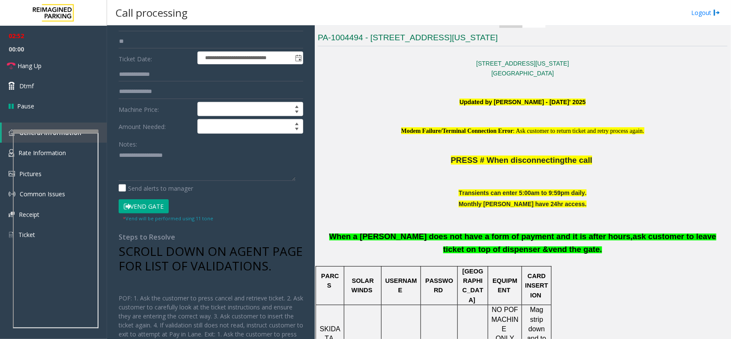
type input "****"
click at [129, 200] on button "Vend Gate" at bounding box center [144, 206] width 50 height 15
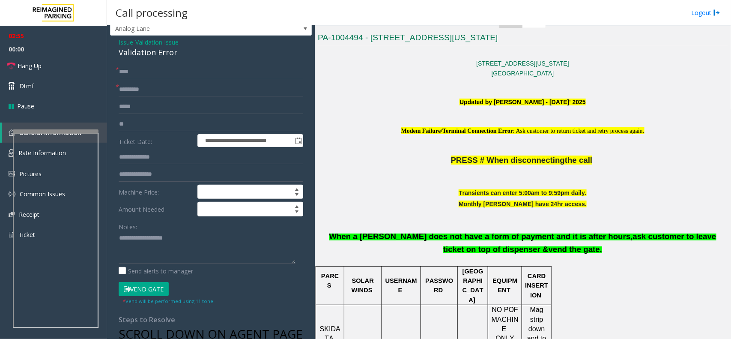
scroll to position [0, 0]
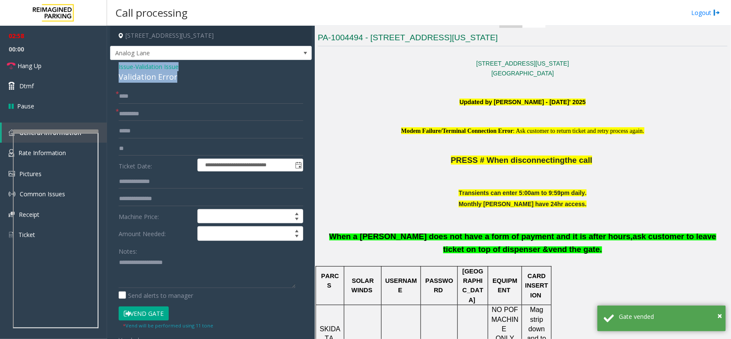
drag, startPoint x: 117, startPoint y: 67, endPoint x: 176, endPoint y: 76, distance: 59.8
click at [176, 76] on div "**********" at bounding box center [211, 309] width 202 height 499
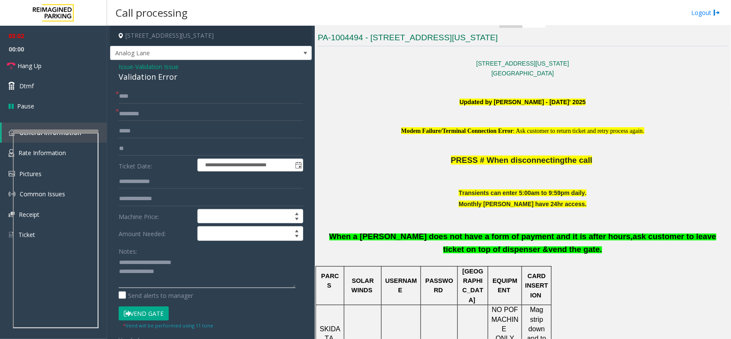
click at [175, 271] on textarea at bounding box center [207, 272] width 177 height 32
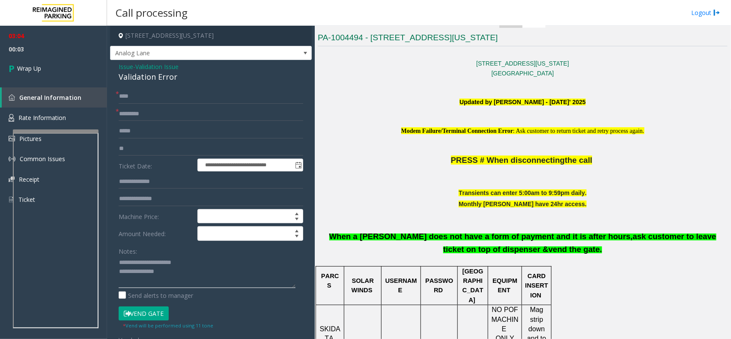
click at [181, 269] on textarea at bounding box center [207, 272] width 177 height 32
type textarea "**********"
click at [40, 71] on span "Wrap Up" at bounding box center [29, 68] width 24 height 9
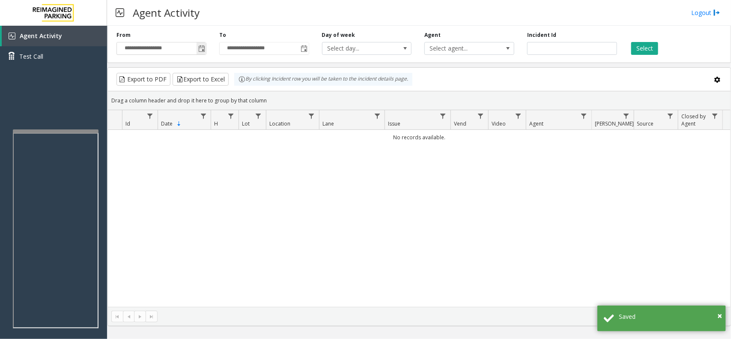
click at [202, 55] on span "Toggle popup" at bounding box center [200, 49] width 9 height 14
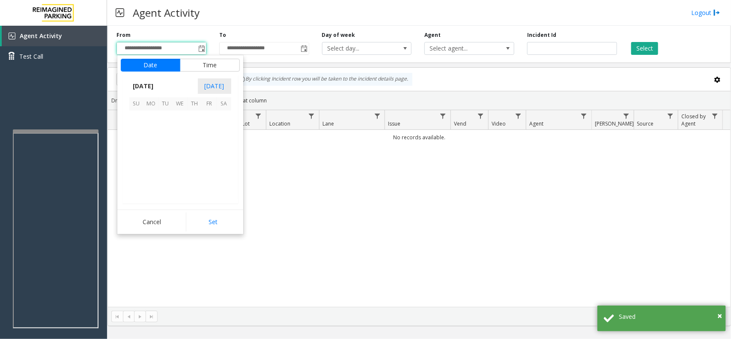
scroll to position [153454, 0]
click at [190, 158] on span "21" at bounding box center [194, 162] width 15 height 15
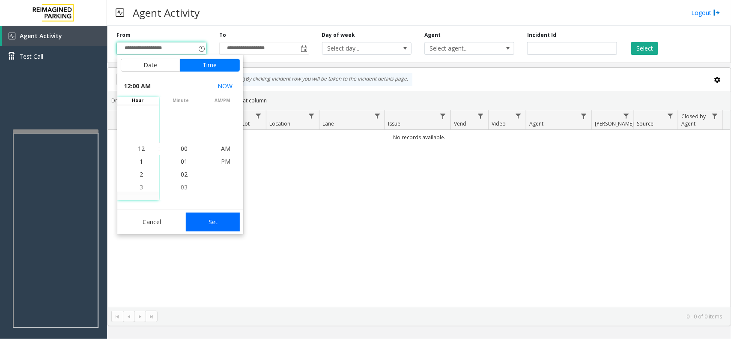
click at [206, 221] on button "Set" at bounding box center [213, 221] width 54 height 19
type input "**********"
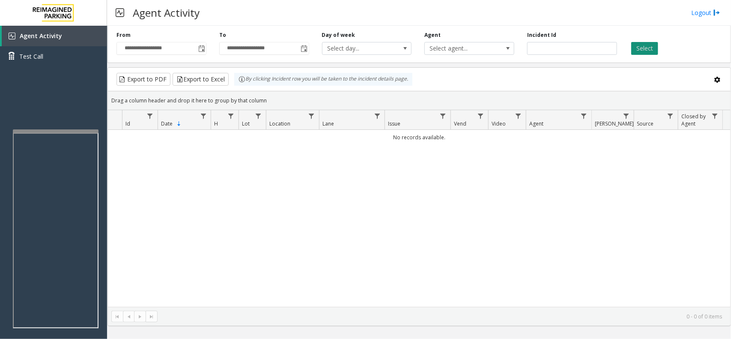
click at [644, 48] on button "Select" at bounding box center [644, 48] width 27 height 13
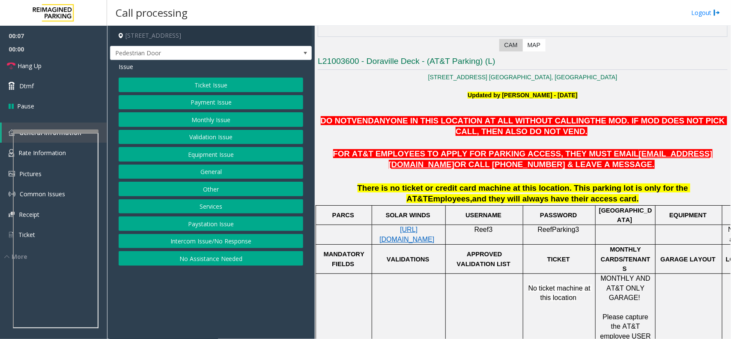
scroll to position [214, 0]
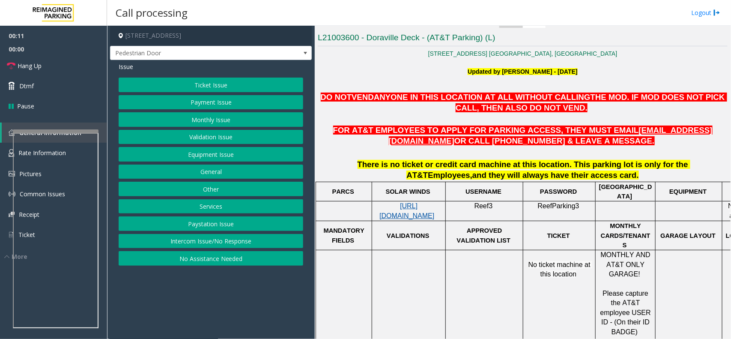
click at [406, 210] on span "[URL][DOMAIN_NAME]" at bounding box center [406, 210] width 55 height 17
click at [303, 54] on span at bounding box center [305, 53] width 7 height 7
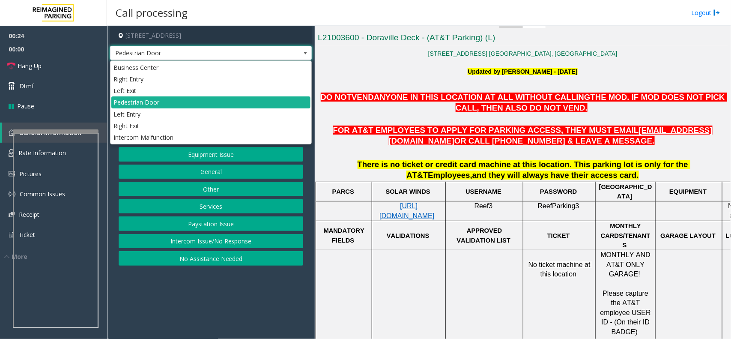
click at [303, 54] on span at bounding box center [305, 53] width 7 height 7
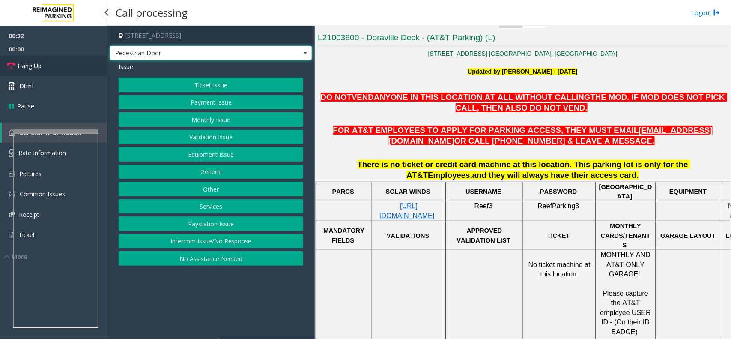
click at [33, 62] on span "Hang Up" at bounding box center [30, 65] width 24 height 9
click at [170, 259] on button "No Assistance Needed" at bounding box center [211, 258] width 184 height 15
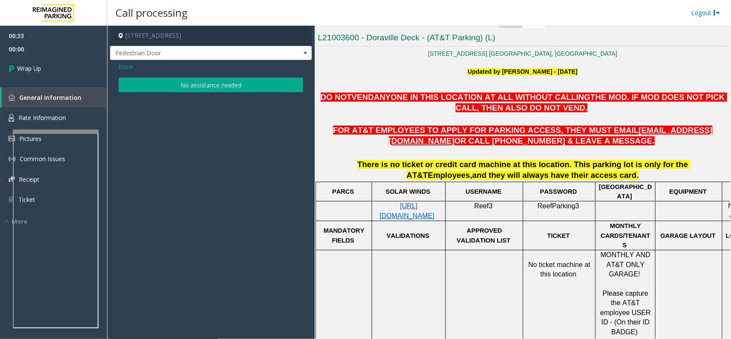
click at [179, 88] on button "No assistance needed" at bounding box center [211, 84] width 184 height 15
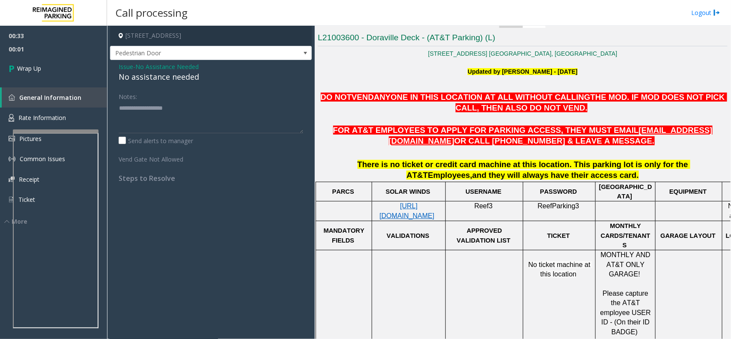
click at [167, 79] on div "No assistance needed" at bounding box center [211, 77] width 184 height 12
type textarea "**********"
click at [37, 71] on span "Wrap Up" at bounding box center [29, 68] width 24 height 9
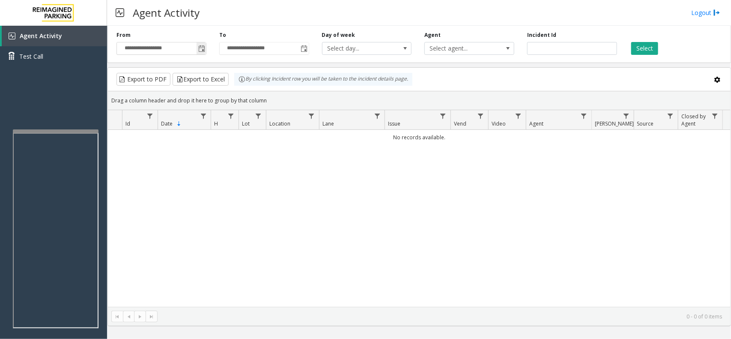
click at [200, 52] on span "Toggle popup" at bounding box center [201, 48] width 7 height 7
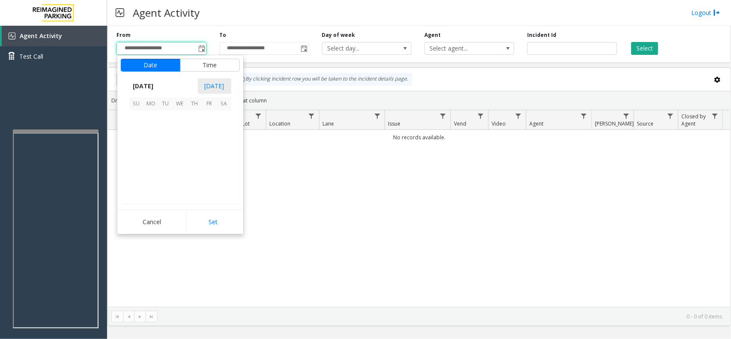
scroll to position [153454, 0]
click at [187, 148] on span "14" at bounding box center [194, 147] width 15 height 15
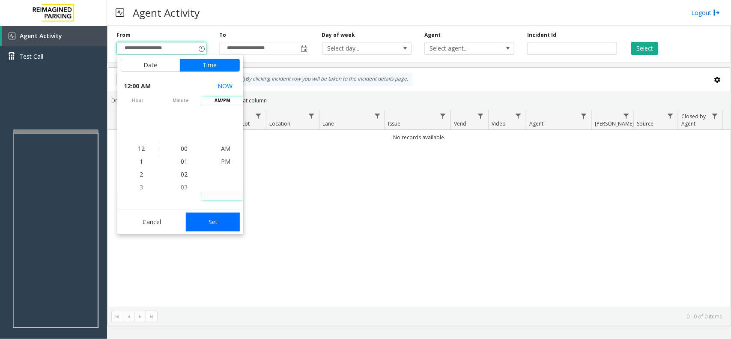
click at [215, 223] on button "Set" at bounding box center [213, 221] width 54 height 19
type input "**********"
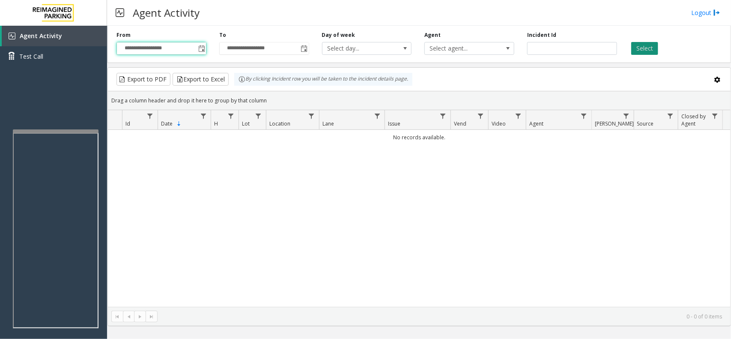
click at [649, 48] on button "Select" at bounding box center [644, 48] width 27 height 13
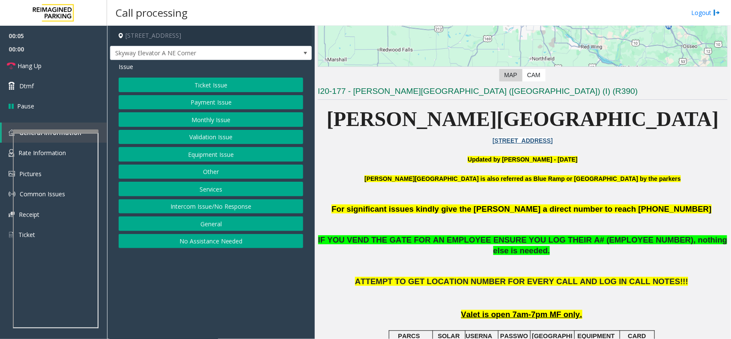
scroll to position [214, 0]
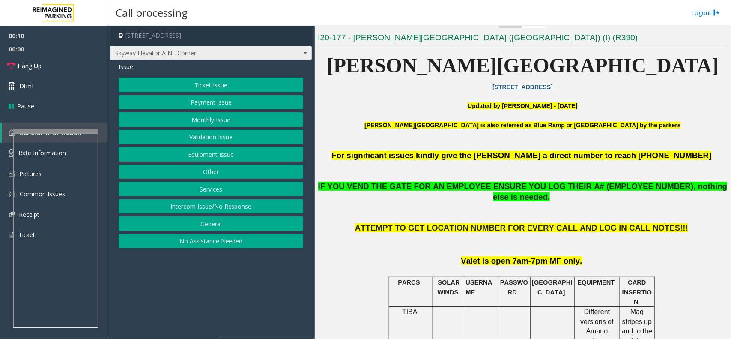
click at [301, 47] on span at bounding box center [305, 53] width 12 height 14
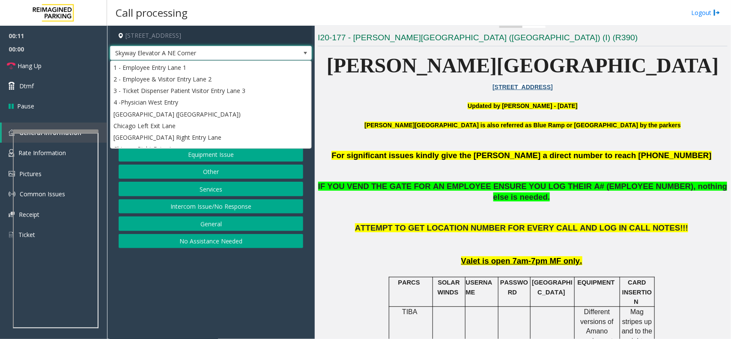
scroll to position [80, 0]
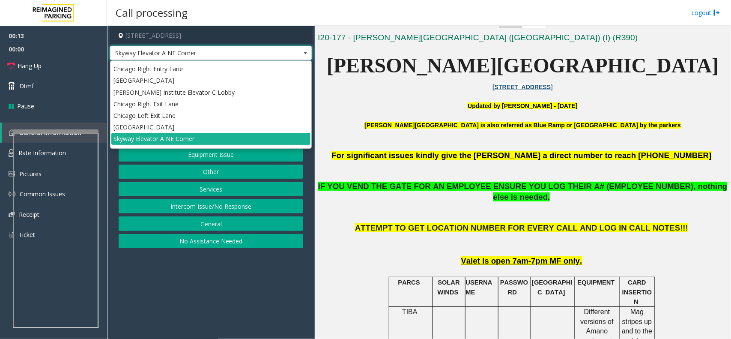
click at [305, 53] on span at bounding box center [305, 53] width 7 height 7
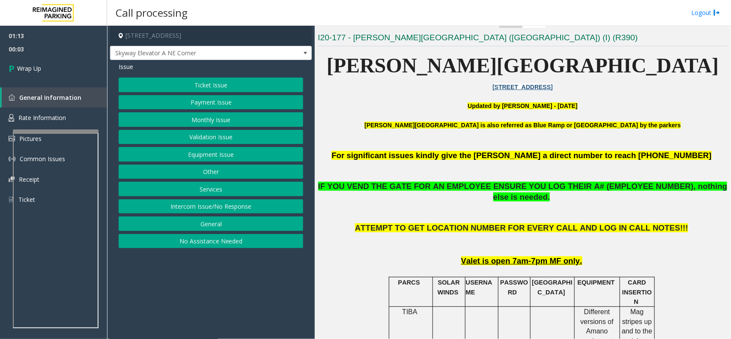
click at [231, 88] on button "Ticket Issue" at bounding box center [211, 84] width 184 height 15
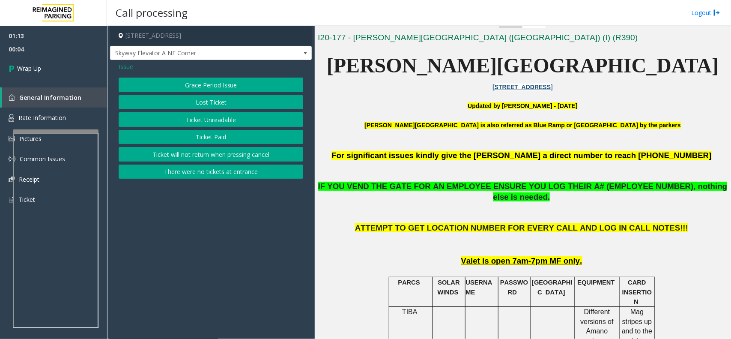
click at [229, 136] on button "Ticket Paid" at bounding box center [211, 137] width 184 height 15
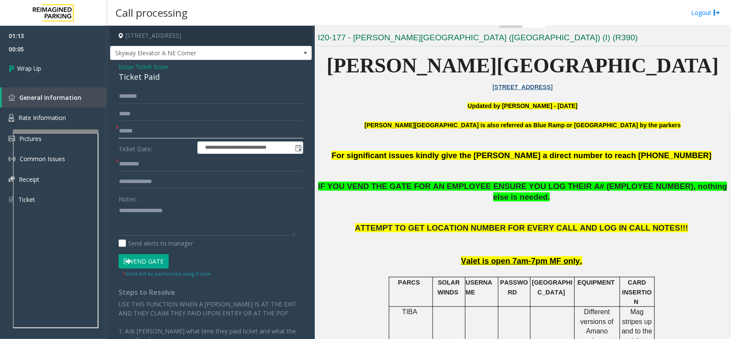
click at [156, 133] on input "text" at bounding box center [211, 131] width 184 height 15
type input "**"
click at [144, 164] on input "text" at bounding box center [211, 164] width 184 height 15
type input "**"
drag, startPoint x: 119, startPoint y: 63, endPoint x: 171, endPoint y: 74, distance: 53.7
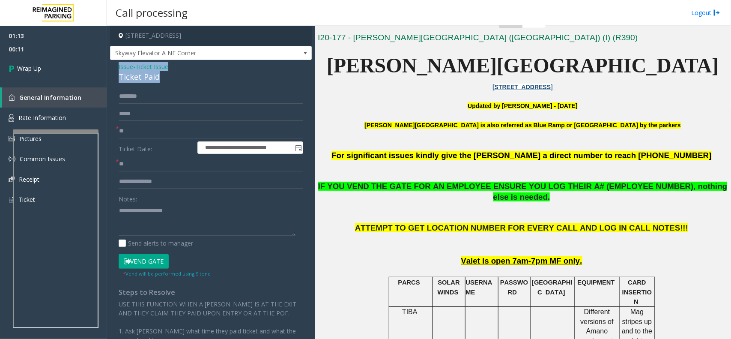
click at [171, 74] on div "Issue - Ticket Issue Ticket Paid" at bounding box center [211, 72] width 184 height 21
type textarea "**********"
click at [161, 221] on textarea at bounding box center [207, 219] width 177 height 32
drag, startPoint x: 120, startPoint y: 65, endPoint x: 172, endPoint y: 76, distance: 52.8
click at [172, 76] on div "Issue - Ticket Issue Ticket Paid" at bounding box center [211, 72] width 184 height 21
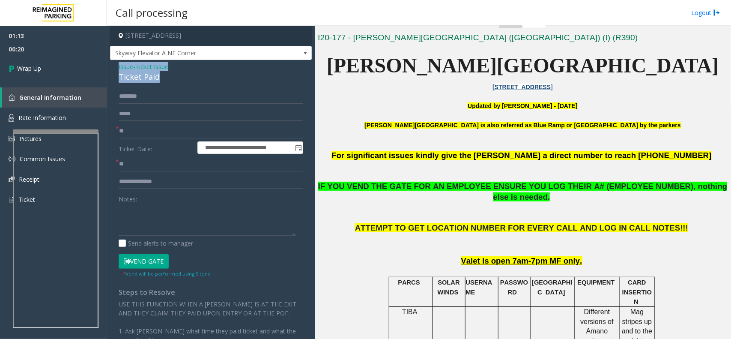
drag, startPoint x: 114, startPoint y: 62, endPoint x: 173, endPoint y: 74, distance: 60.2
click at [173, 74] on div "**********" at bounding box center [211, 246] width 202 height 373
click at [164, 225] on textarea at bounding box center [207, 219] width 177 height 32
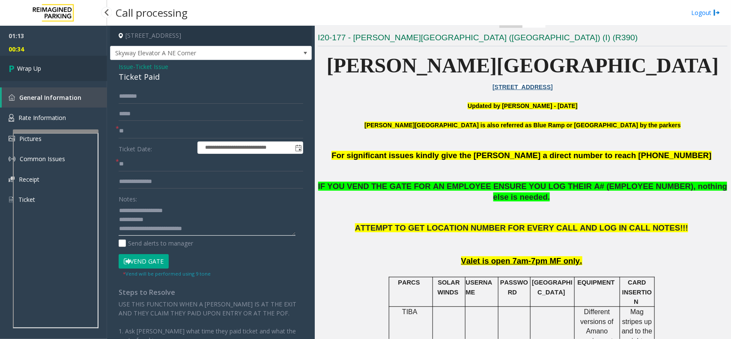
type textarea "**********"
click at [29, 62] on link "Wrap Up" at bounding box center [53, 68] width 107 height 25
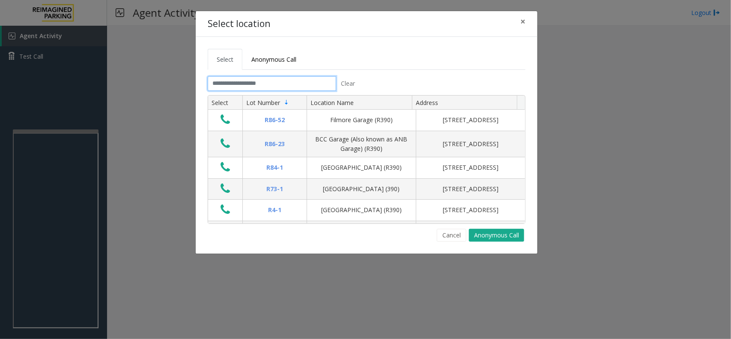
click at [298, 82] on input "text" at bounding box center [272, 83] width 128 height 15
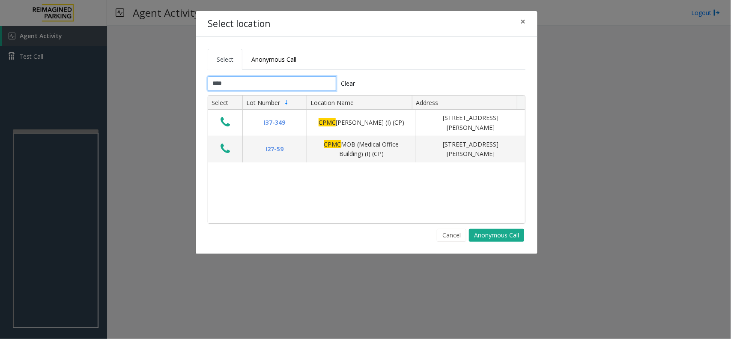
click at [281, 86] on input "****" at bounding box center [272, 83] width 128 height 15
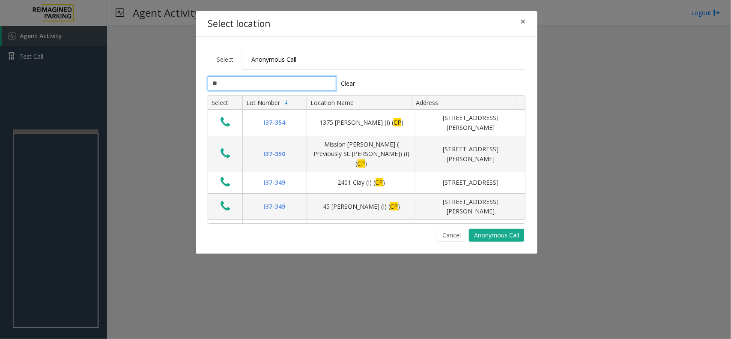
type input "*"
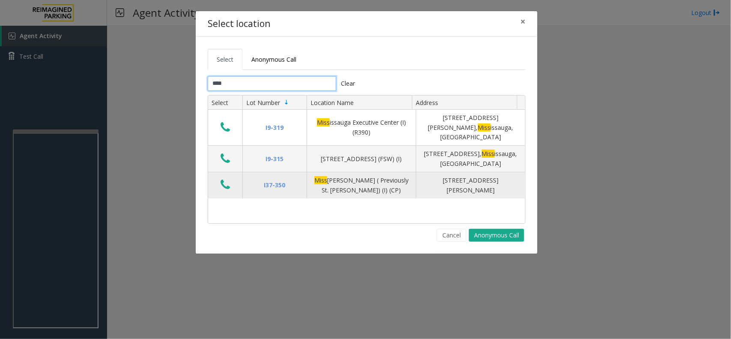
type input "****"
click at [226, 182] on button "Data table" at bounding box center [225, 185] width 15 height 14
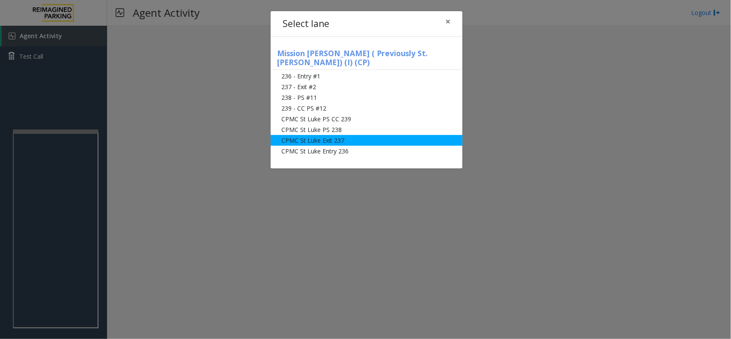
click at [315, 135] on li "CPMC St Luke Exit 237" at bounding box center [367, 140] width 192 height 11
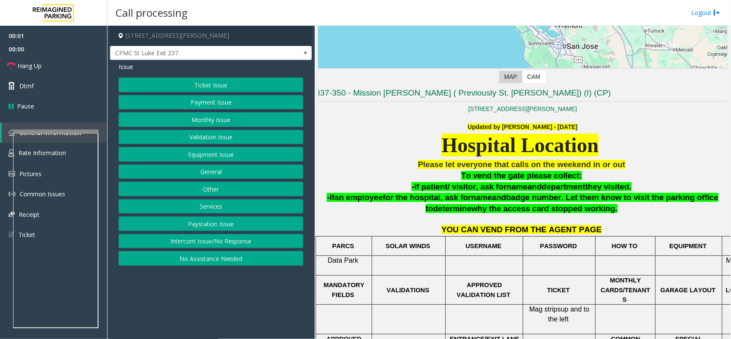
scroll to position [214, 0]
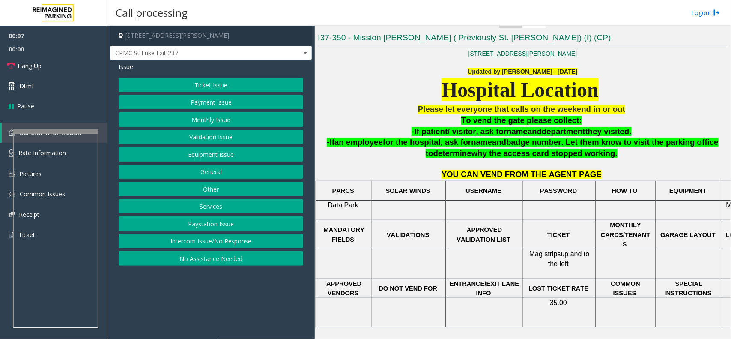
click at [235, 119] on button "Monthly Issue" at bounding box center [211, 119] width 184 height 15
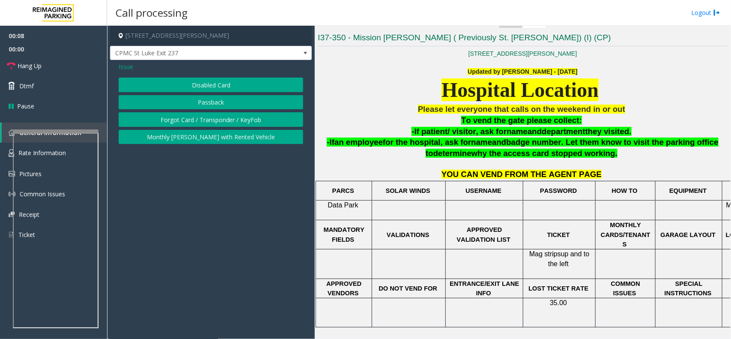
click at [204, 83] on button "Disabled Card" at bounding box center [211, 84] width 184 height 15
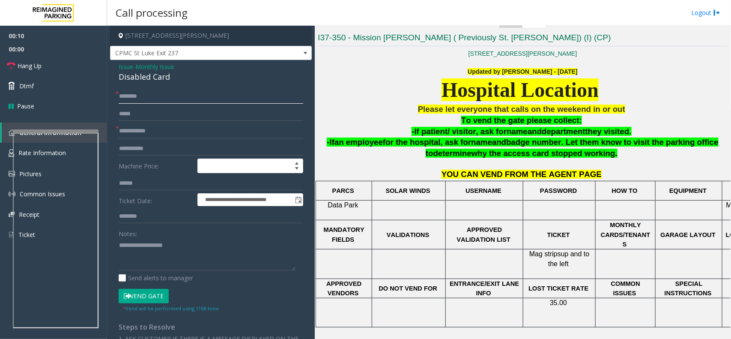
click at [151, 97] on input "text" at bounding box center [211, 96] width 184 height 15
click at [143, 133] on input "text" at bounding box center [211, 131] width 184 height 15
drag, startPoint x: 116, startPoint y: 63, endPoint x: 188, endPoint y: 80, distance: 73.9
click at [193, 76] on div "**********" at bounding box center [211, 291] width 202 height 462
type textarea "**********"
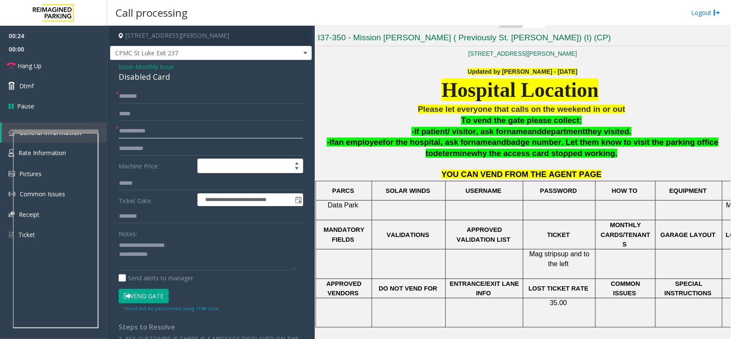
click at [166, 136] on input "text" at bounding box center [211, 131] width 184 height 15
click at [153, 131] on input "*********" at bounding box center [211, 131] width 184 height 15
type input "*********"
click at [142, 96] on input "text" at bounding box center [211, 96] width 184 height 15
click at [158, 95] on input "text" at bounding box center [211, 96] width 184 height 15
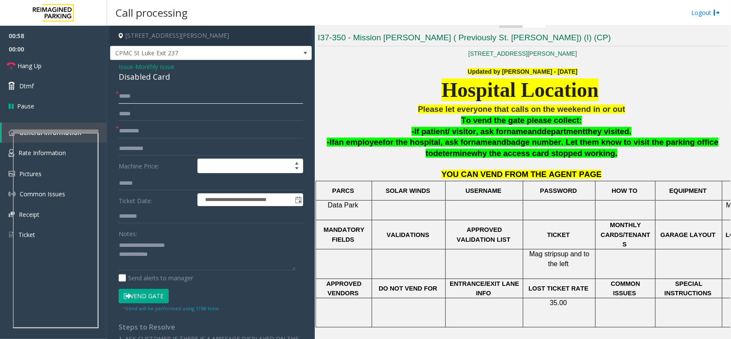
type input "*****"
click at [170, 255] on textarea at bounding box center [207, 254] width 177 height 32
click at [146, 296] on button "Vend Gate" at bounding box center [144, 296] width 50 height 15
click at [150, 258] on textarea at bounding box center [207, 254] width 177 height 32
click at [157, 266] on textarea at bounding box center [207, 254] width 177 height 32
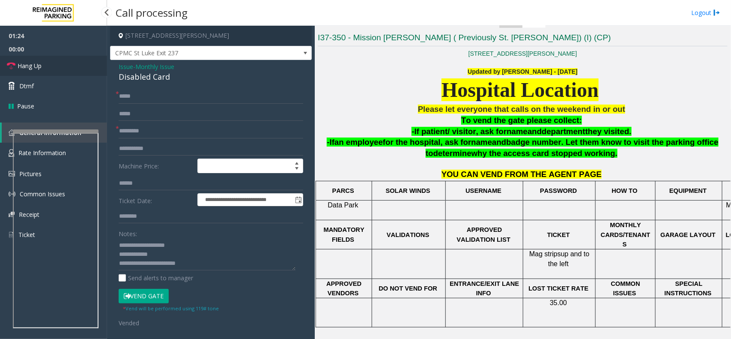
click at [30, 71] on link "Hang Up" at bounding box center [53, 66] width 107 height 20
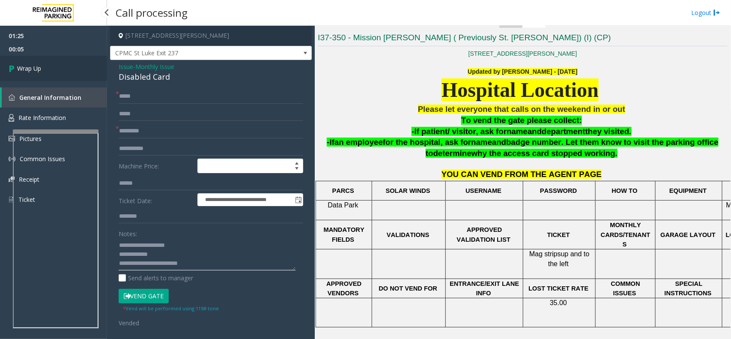
type textarea "**********"
click at [40, 71] on span "Wrap Up" at bounding box center [29, 68] width 24 height 9
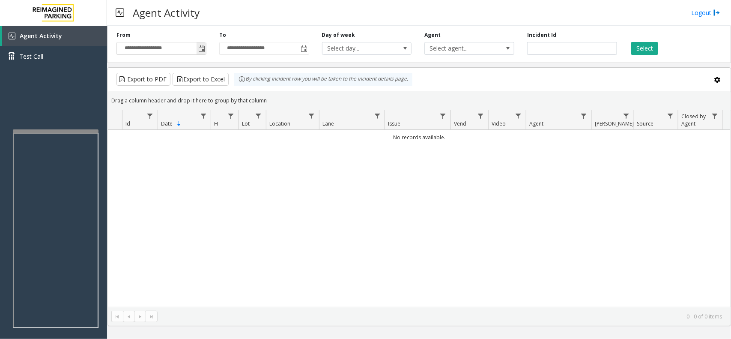
click at [200, 48] on span "Toggle popup" at bounding box center [201, 48] width 7 height 7
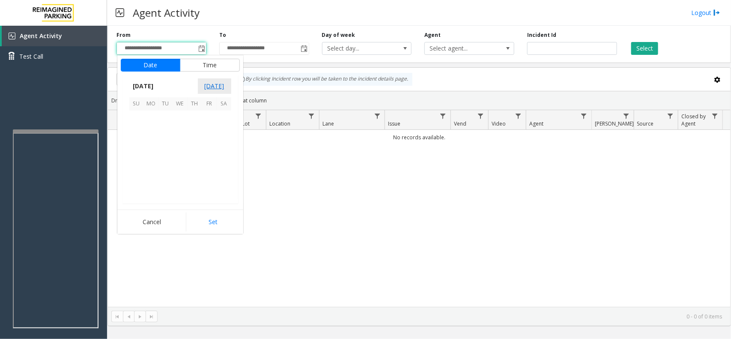
scroll to position [153454, 0]
click at [182, 148] on span "13" at bounding box center [180, 147] width 15 height 15
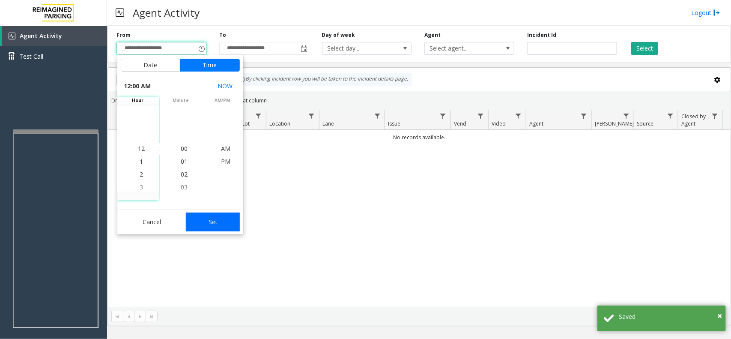
click at [212, 225] on button "Set" at bounding box center [213, 221] width 54 height 19
type input "**********"
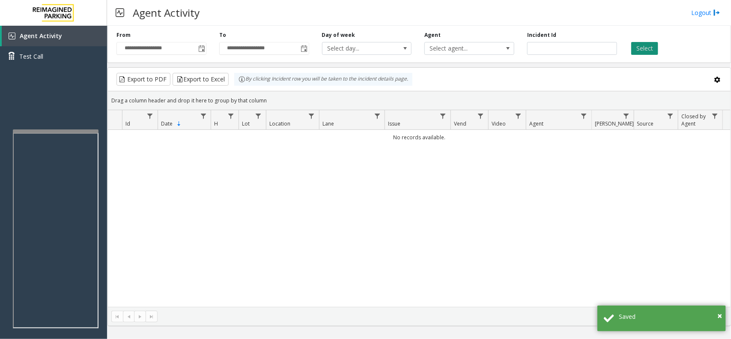
click at [642, 50] on button "Select" at bounding box center [644, 48] width 27 height 13
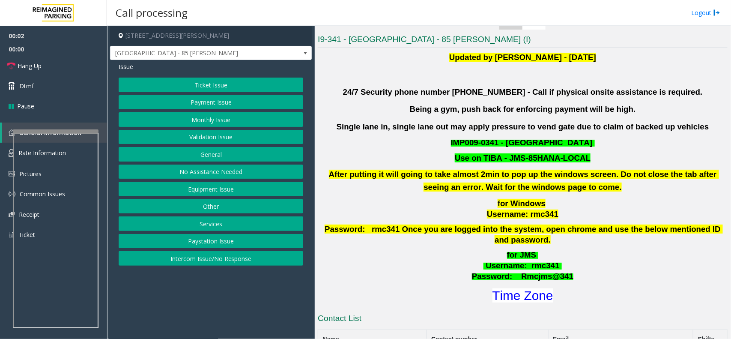
scroll to position [214, 0]
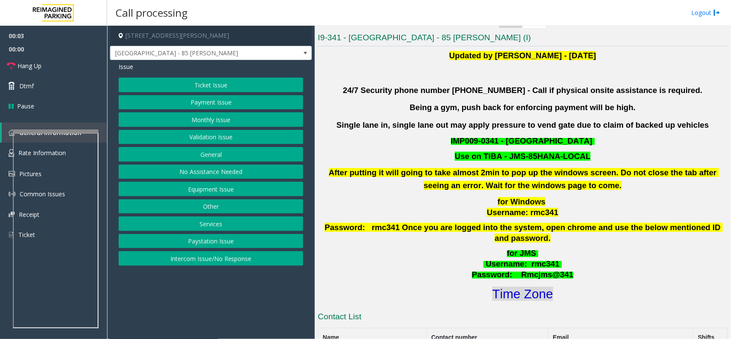
click at [502, 287] on font "Time Zone" at bounding box center [522, 293] width 61 height 14
click at [227, 135] on button "Validation Issue" at bounding box center [211, 137] width 184 height 15
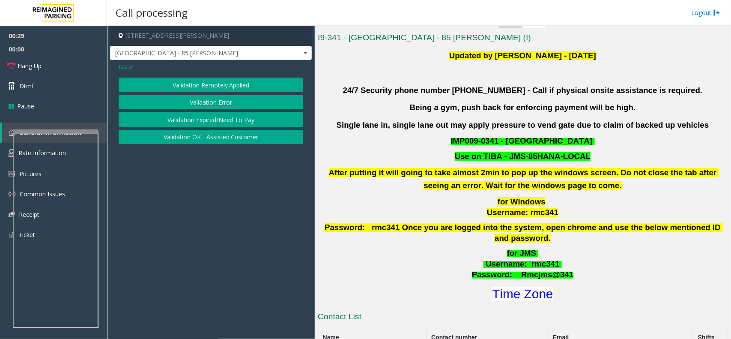
click at [204, 98] on button "Validation Error" at bounding box center [211, 102] width 184 height 15
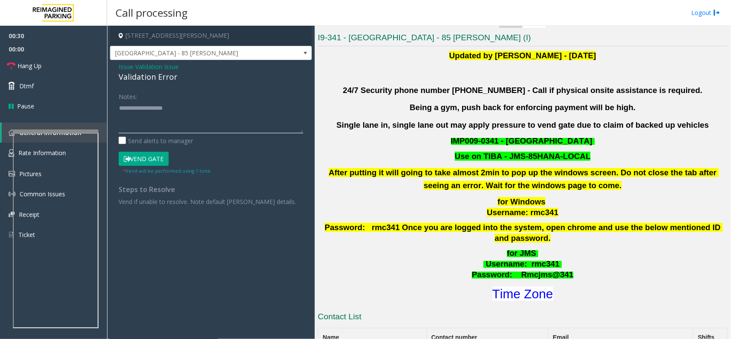
click at [150, 119] on textarea at bounding box center [211, 117] width 184 height 32
click at [123, 158] on button "Vend Gate" at bounding box center [144, 159] width 50 height 15
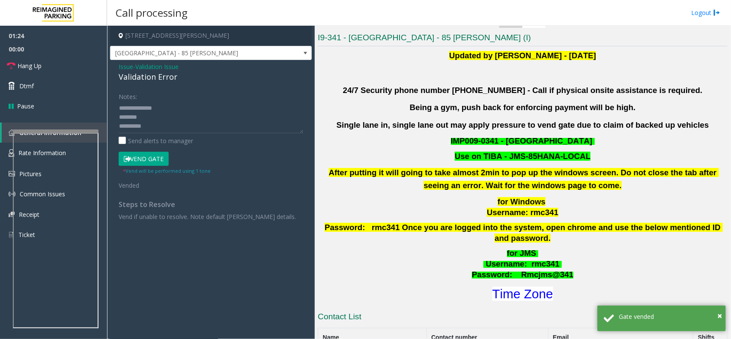
click at [116, 107] on div "Notes: Send alerts to manager Vend Gate * Vend will be performed using 1 tone V…" at bounding box center [210, 154] width 197 height 131
click at [117, 107] on div "Notes: Send alerts to manager Vend Gate * Vend will be performed using 1 tone V…" at bounding box center [210, 154] width 197 height 131
click at [120, 107] on textarea at bounding box center [211, 117] width 184 height 32
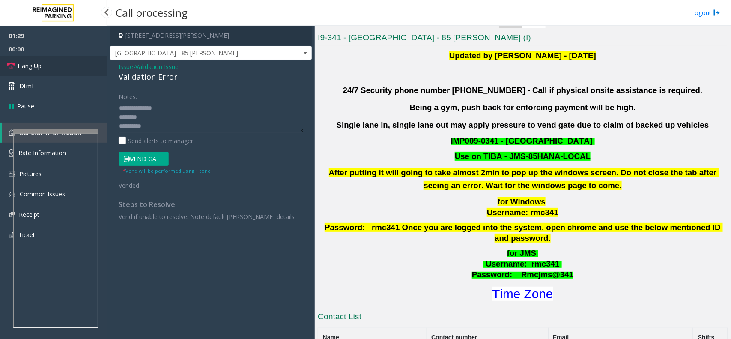
click at [20, 62] on span "Hang Up" at bounding box center [30, 65] width 24 height 9
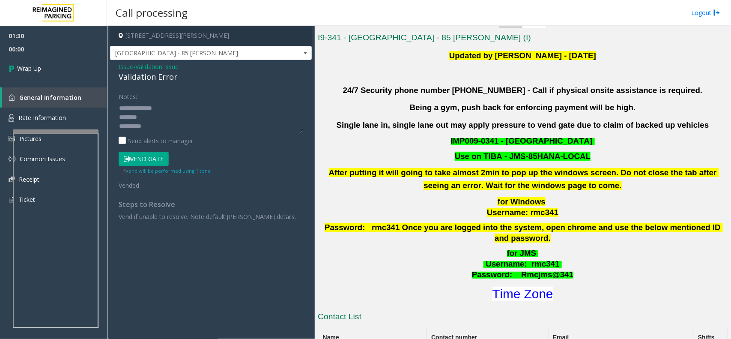
click at [119, 110] on textarea at bounding box center [211, 117] width 184 height 32
drag, startPoint x: 193, startPoint y: 113, endPoint x: 224, endPoint y: 83, distance: 42.7
click at [224, 83] on div "Issue - Validation Issue Validation Error Notes: Send alerts to manager Vend Ga…" at bounding box center [211, 144] width 202 height 169
type textarea "**********"
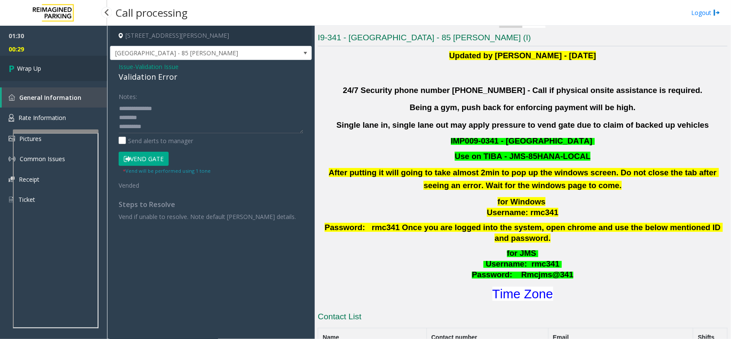
click at [26, 71] on span "Wrap Up" at bounding box center [29, 68] width 24 height 9
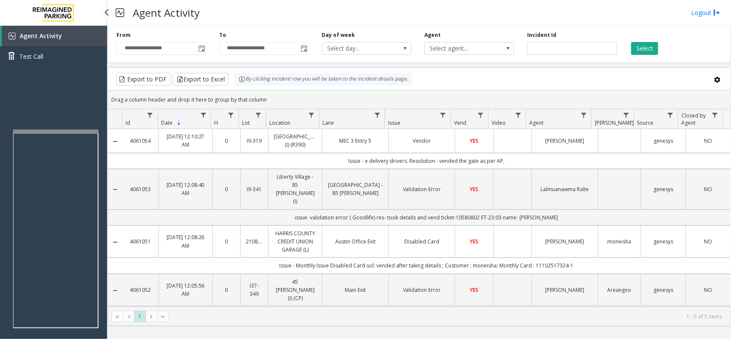
click at [44, 88] on div "Agent Activity Test Call" at bounding box center [53, 195] width 107 height 339
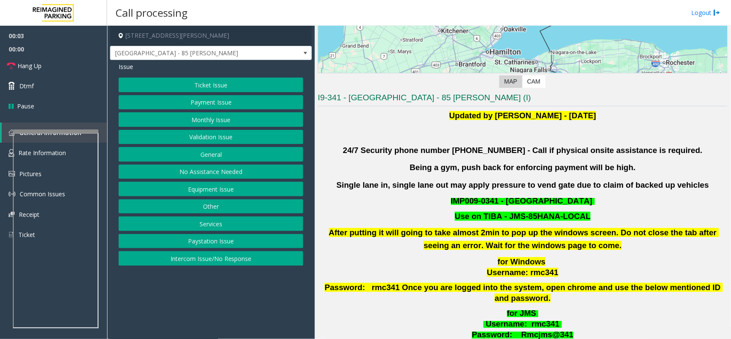
scroll to position [161, 0]
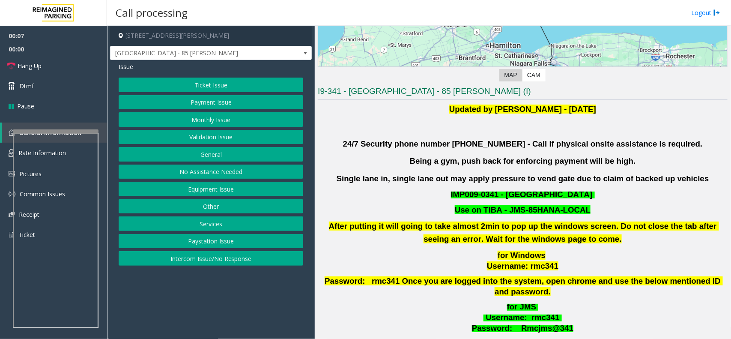
click at [223, 131] on button "Validation Issue" at bounding box center [211, 137] width 184 height 15
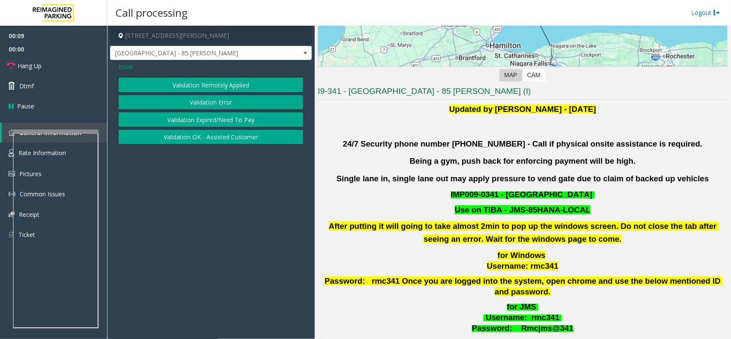
click at [213, 98] on button "Validation Error" at bounding box center [211, 102] width 184 height 15
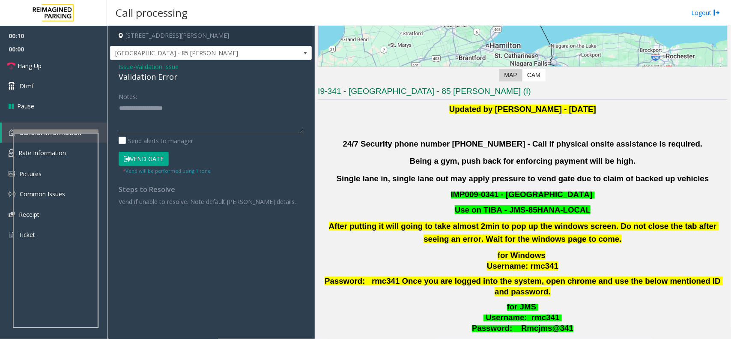
click at [157, 118] on textarea at bounding box center [211, 117] width 184 height 32
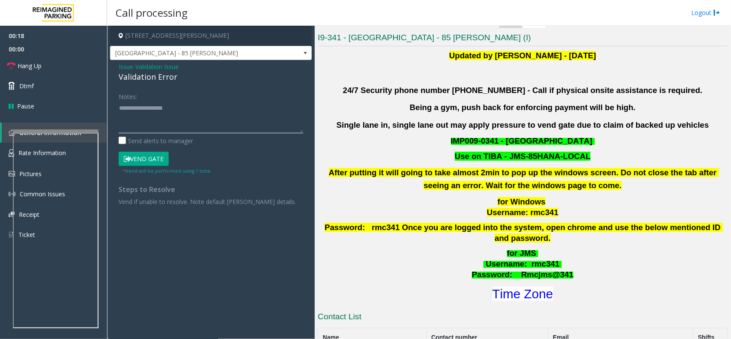
click at [182, 125] on textarea at bounding box center [211, 117] width 184 height 32
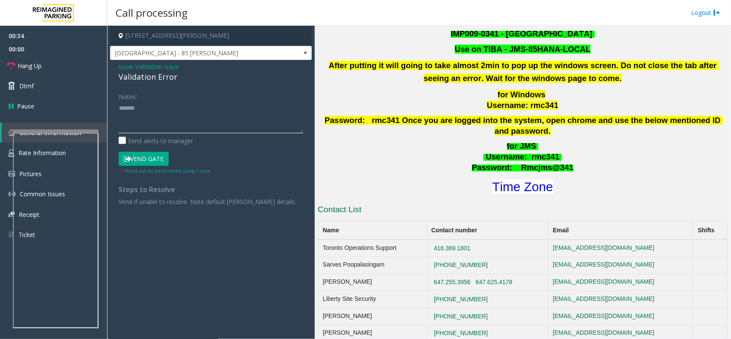
scroll to position [268, 0]
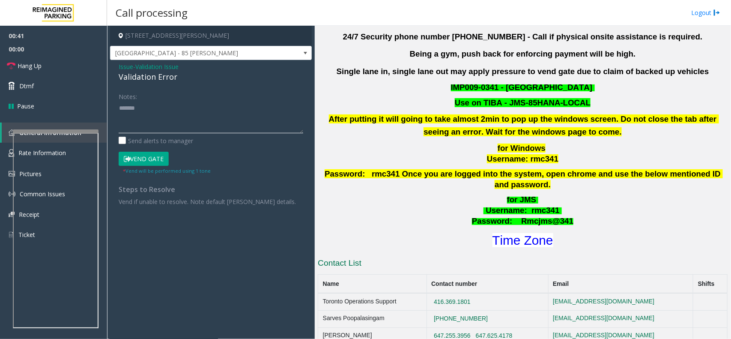
click at [143, 113] on textarea at bounding box center [211, 117] width 184 height 32
type textarea "*"
drag, startPoint x: 118, startPoint y: 62, endPoint x: 206, endPoint y: 78, distance: 89.9
click at [206, 78] on div "Issue - Validation Issue Validation Error Notes: Send alerts to manager Vend Ga…" at bounding box center [211, 137] width 202 height 154
click at [170, 116] on textarea at bounding box center [211, 117] width 184 height 32
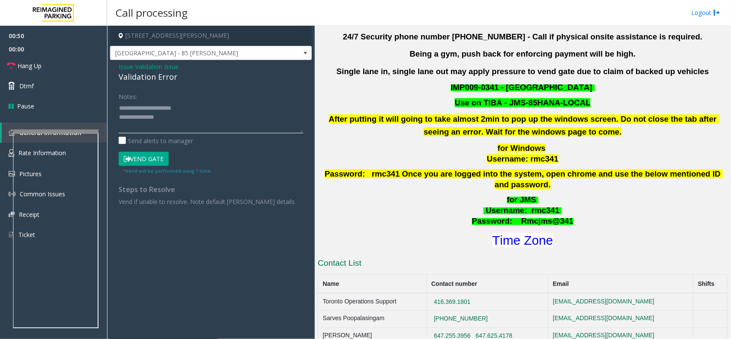
click at [169, 117] on textarea at bounding box center [211, 117] width 184 height 32
click at [168, 118] on textarea at bounding box center [211, 117] width 184 height 32
click at [165, 117] on textarea at bounding box center [211, 117] width 184 height 32
click at [504, 233] on font "Time Zone" at bounding box center [522, 240] width 61 height 14
click at [152, 126] on textarea at bounding box center [211, 117] width 184 height 32
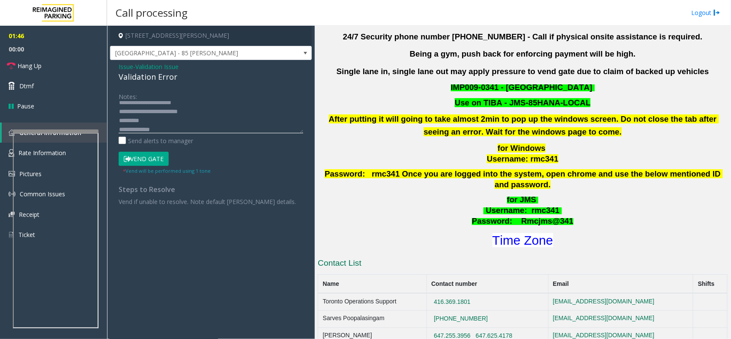
scroll to position [15, 0]
click at [131, 128] on textarea at bounding box center [211, 117] width 184 height 32
click at [174, 128] on textarea at bounding box center [211, 117] width 184 height 32
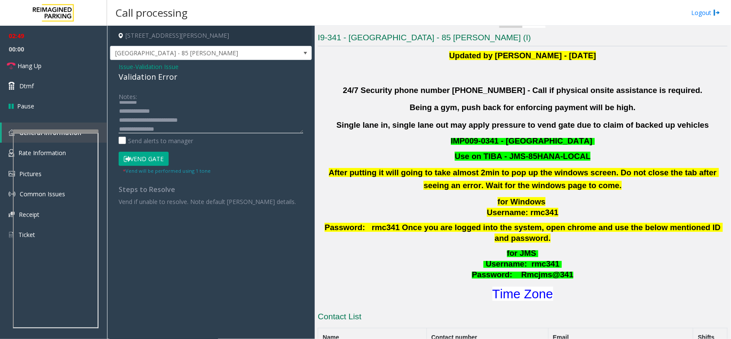
scroll to position [51, 0]
click at [166, 128] on textarea at bounding box center [211, 117] width 184 height 32
type textarea "**********"
click at [128, 160] on icon at bounding box center [127, 159] width 7 height 6
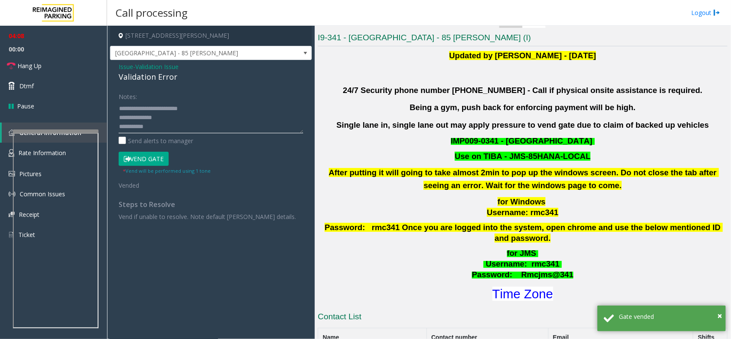
click at [159, 130] on textarea at bounding box center [211, 117] width 184 height 32
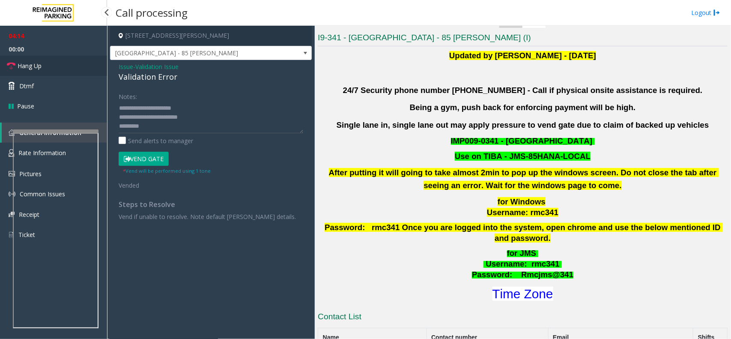
click at [34, 69] on span "Hang Up" at bounding box center [30, 65] width 24 height 9
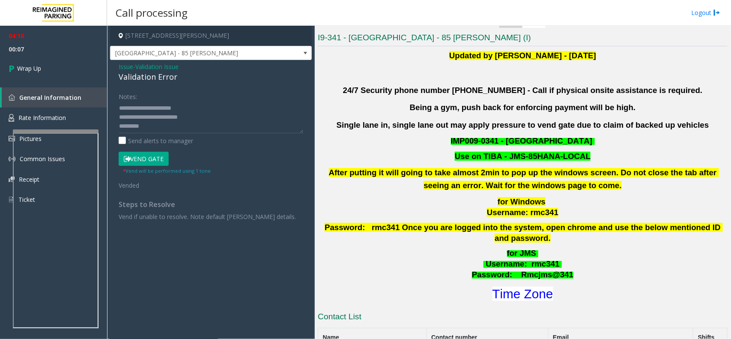
click at [133, 68] on span "Issue" at bounding box center [126, 66] width 15 height 9
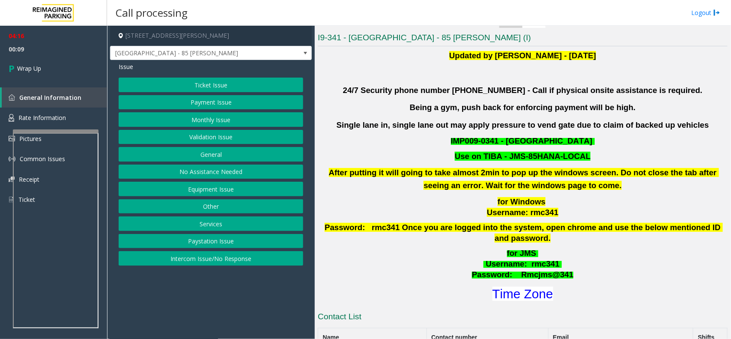
click at [208, 83] on button "Ticket Issue" at bounding box center [211, 84] width 184 height 15
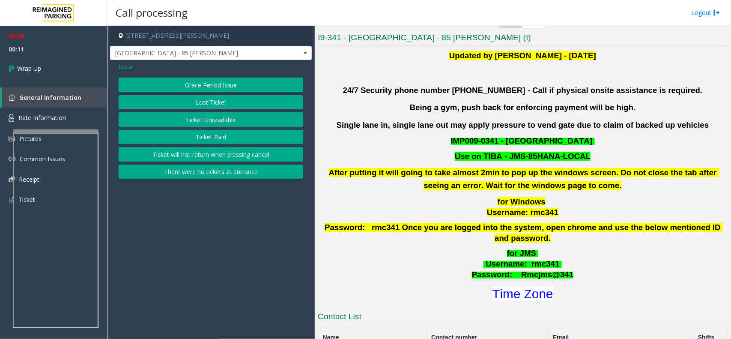
click at [203, 135] on button "Ticket Paid" at bounding box center [211, 137] width 184 height 15
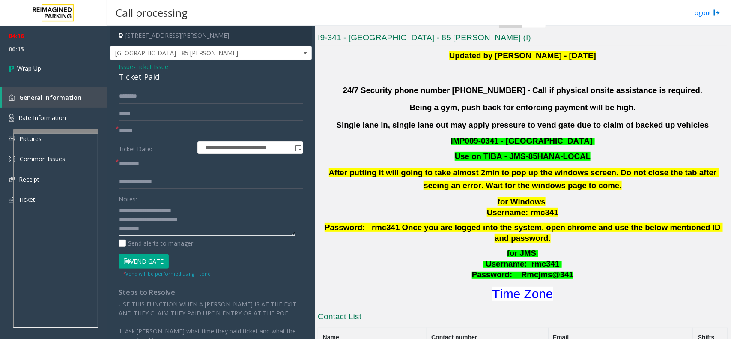
click at [161, 220] on textarea at bounding box center [207, 219] width 177 height 32
click at [164, 219] on textarea at bounding box center [207, 219] width 177 height 32
type textarea "**********"
click at [142, 129] on input "text" at bounding box center [211, 131] width 184 height 15
type input "******"
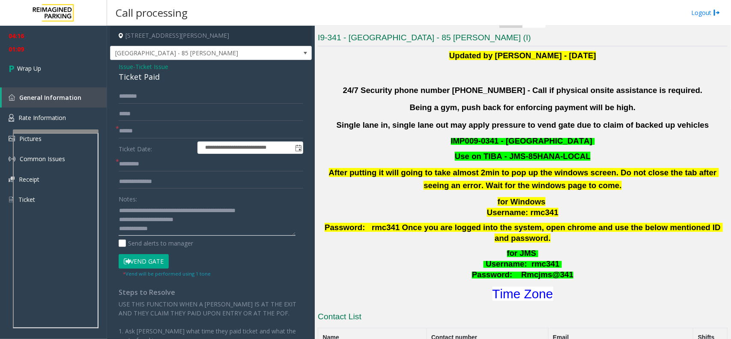
click at [156, 226] on textarea at bounding box center [207, 219] width 177 height 32
type textarea "**********"
click at [129, 164] on input "text" at bounding box center [211, 164] width 184 height 15
click at [27, 68] on span "Wrap Up" at bounding box center [29, 68] width 24 height 9
click at [126, 167] on input "text" at bounding box center [211, 164] width 184 height 15
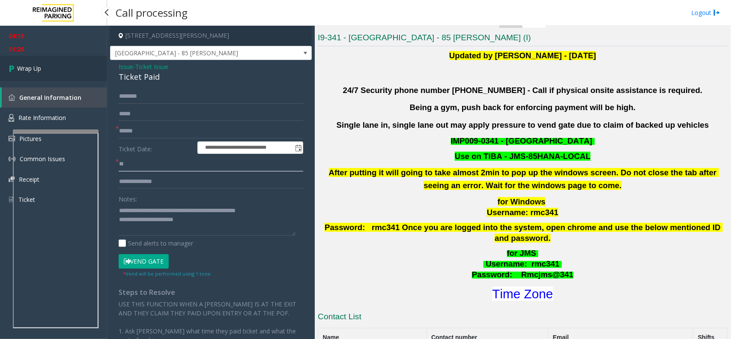
type input "**"
click at [62, 69] on link "Wrap Up" at bounding box center [53, 68] width 107 height 25
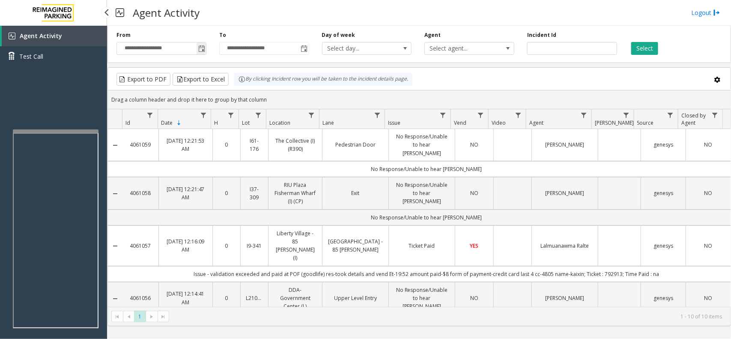
click at [203, 43] on span "Toggle popup" at bounding box center [200, 49] width 9 height 14
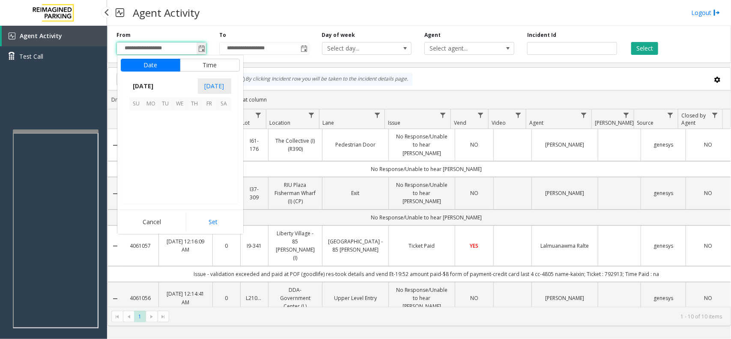
scroll to position [153454, 0]
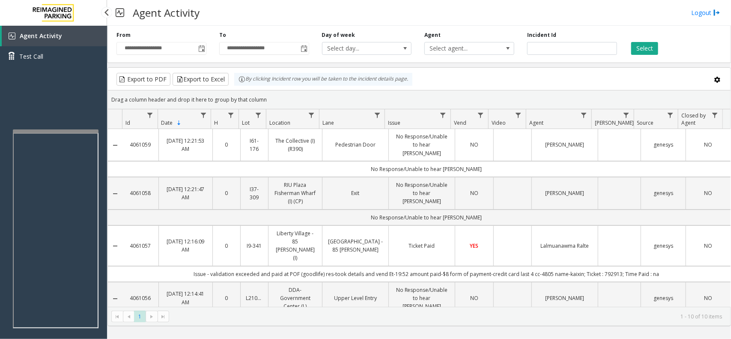
click at [256, 17] on div "Agent Activity Logout" at bounding box center [419, 13] width 624 height 26
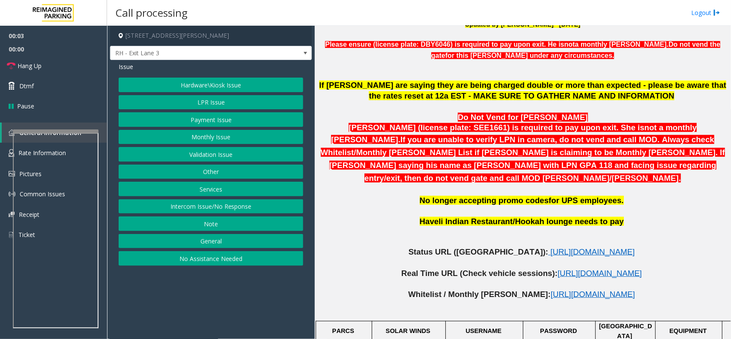
scroll to position [321, 0]
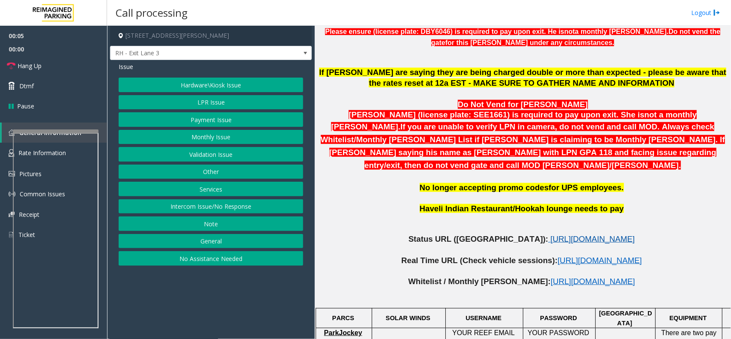
click at [550, 234] on span "[URL][DOMAIN_NAME]" at bounding box center [592, 238] width 84 height 9
click at [219, 193] on button "Services" at bounding box center [211, 188] width 184 height 15
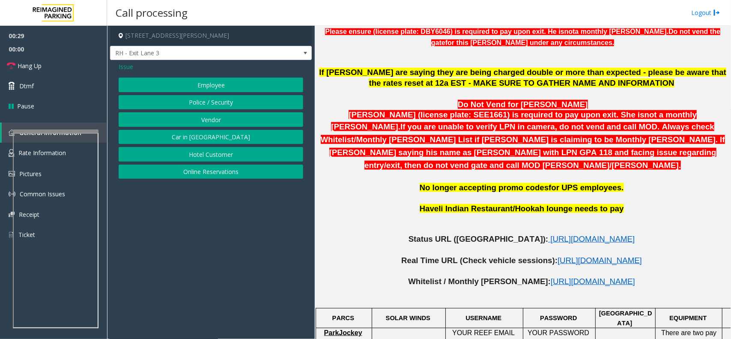
click at [223, 176] on button "Online Reservations" at bounding box center [211, 171] width 184 height 15
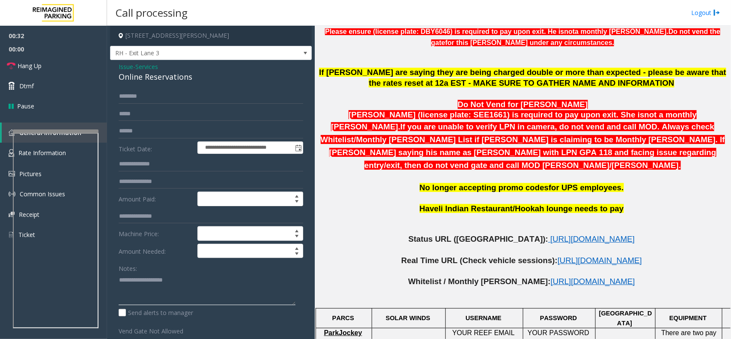
click at [146, 286] on textarea at bounding box center [207, 289] width 177 height 32
click at [134, 274] on textarea at bounding box center [207, 289] width 177 height 32
type textarea "*********"
click at [125, 178] on input "text" at bounding box center [211, 181] width 184 height 15
type input "*********"
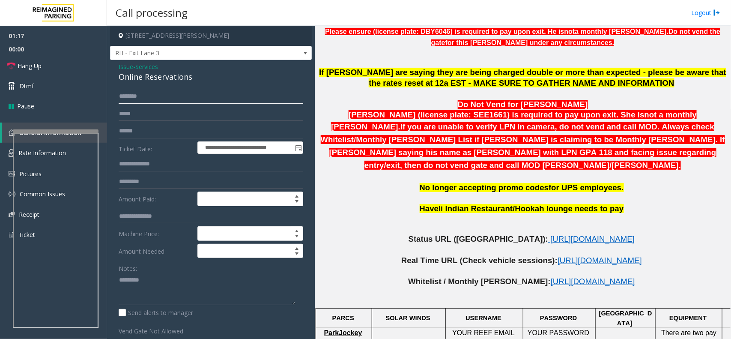
click at [125, 96] on input "text" at bounding box center [211, 96] width 184 height 15
type input "******"
click at [152, 281] on textarea at bounding box center [207, 289] width 177 height 32
click at [48, 70] on link "Hang Up" at bounding box center [53, 66] width 107 height 20
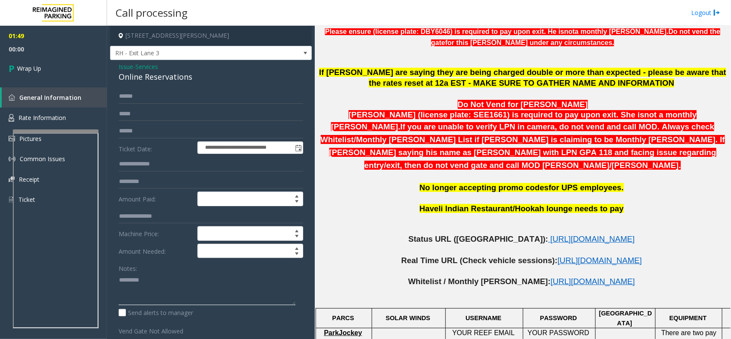
click at [119, 281] on textarea at bounding box center [207, 289] width 177 height 32
drag, startPoint x: 119, startPoint y: 281, endPoint x: 152, endPoint y: 279, distance: 33.0
click at [152, 279] on textarea at bounding box center [207, 289] width 177 height 32
drag, startPoint x: 119, startPoint y: 66, endPoint x: 196, endPoint y: 84, distance: 79.0
click at [196, 84] on div "**********" at bounding box center [211, 235] width 202 height 351
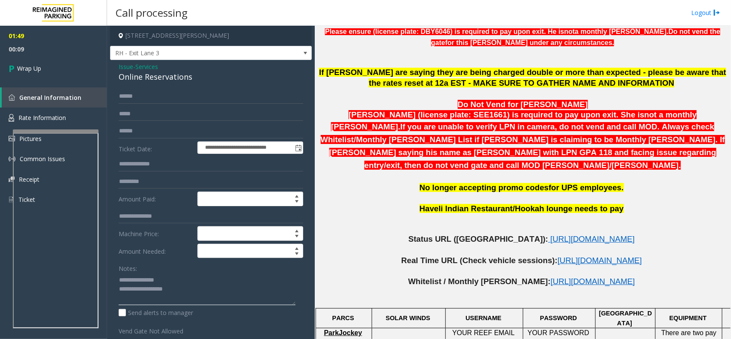
click at [180, 292] on textarea at bounding box center [207, 289] width 177 height 32
paste textarea "*********"
type textarea "**********"
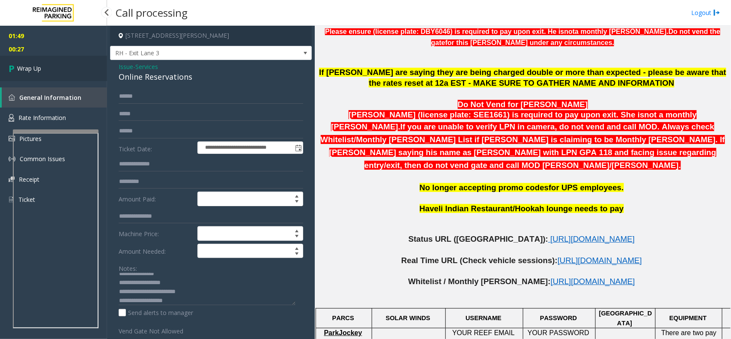
click at [46, 67] on link "Wrap Up" at bounding box center [53, 68] width 107 height 25
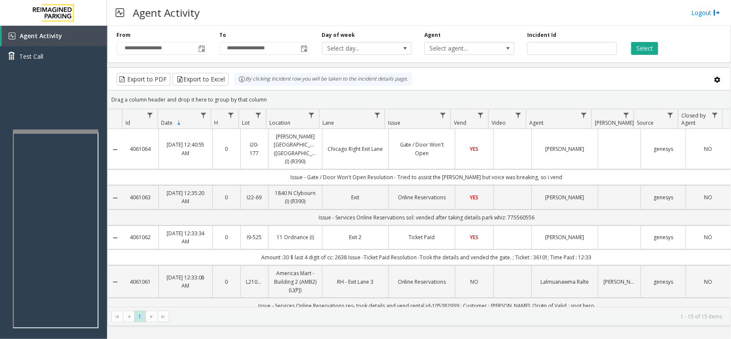
click at [607, 17] on div "Agent Activity Logout" at bounding box center [419, 13] width 624 height 26
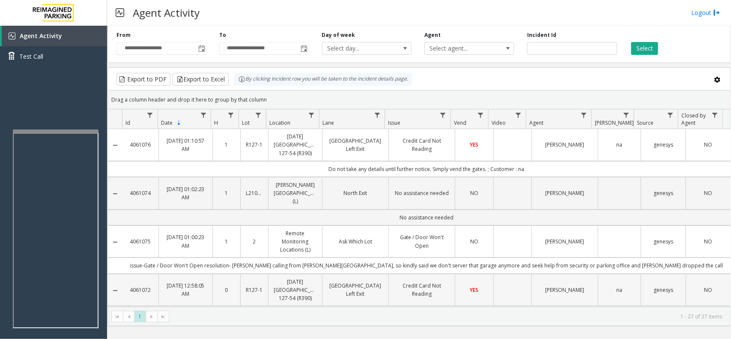
click at [126, 297] on td "4061072" at bounding box center [140, 290] width 36 height 33
